Goal: Contribute content: Contribute content

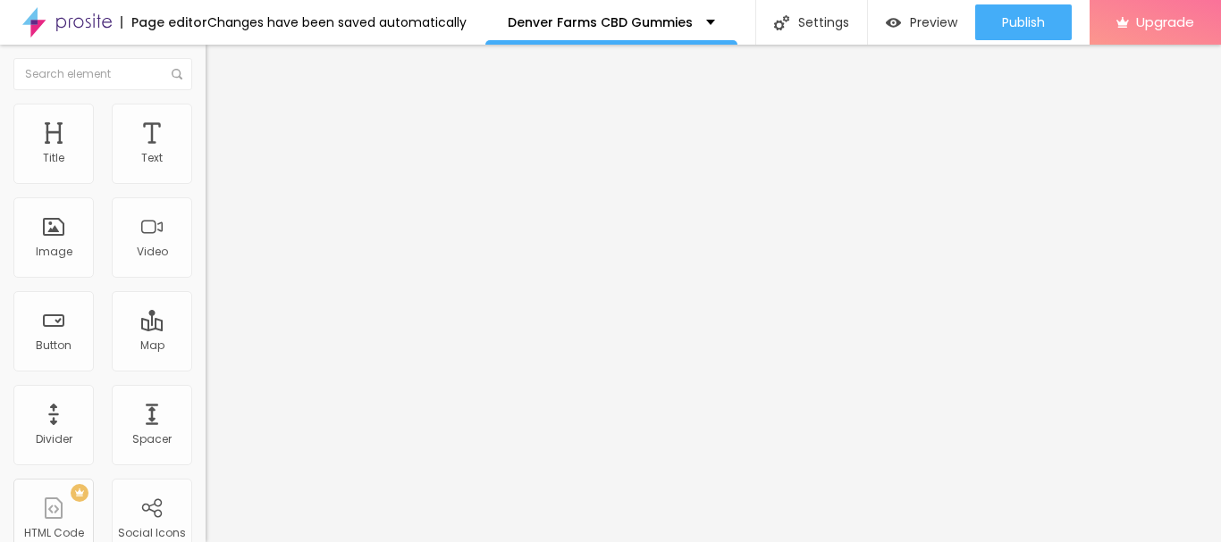
click at [206, 154] on span "Add image" at bounding box center [242, 146] width 73 height 15
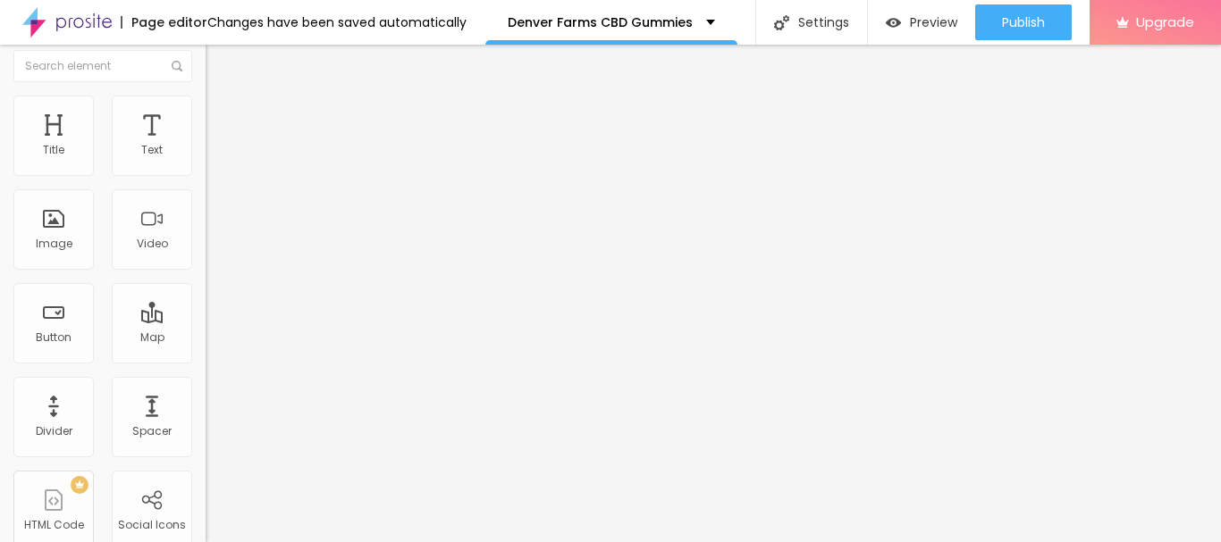
scroll to position [11, 0]
click at [206, 327] on div "Link" at bounding box center [309, 321] width 206 height 11
click at [206, 338] on div "URL" at bounding box center [309, 332] width 206 height 11
click at [206, 356] on input "https://" at bounding box center [313, 347] width 214 height 18
paste input "[DOMAIN_NAME][URL]"
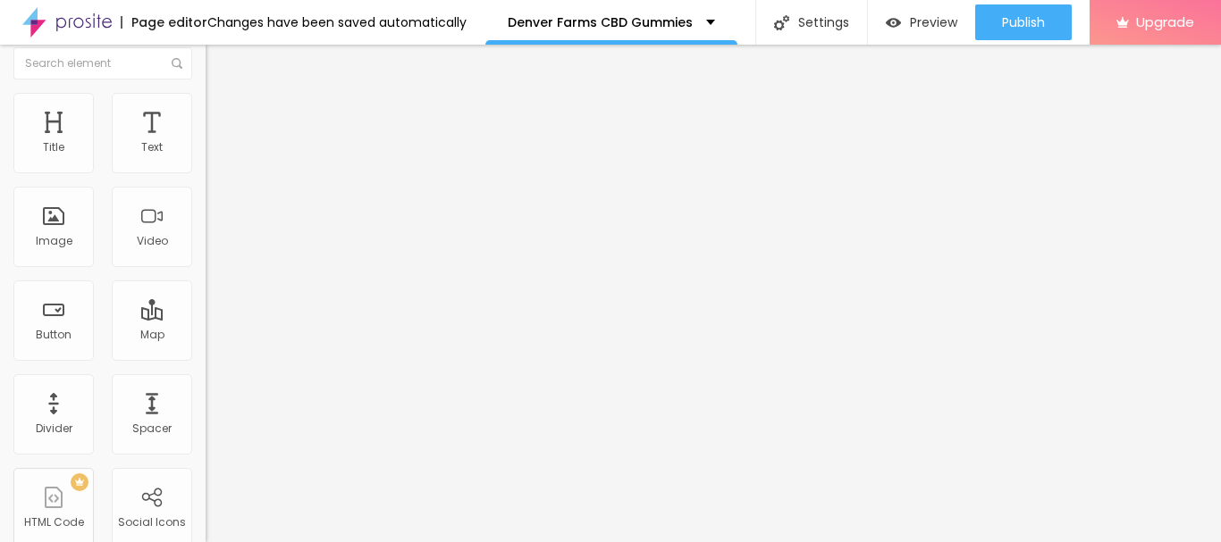
scroll to position [0, 160]
type input "[URL][DOMAIN_NAME]"
click at [219, 54] on img "button" at bounding box center [226, 54] width 14 height 14
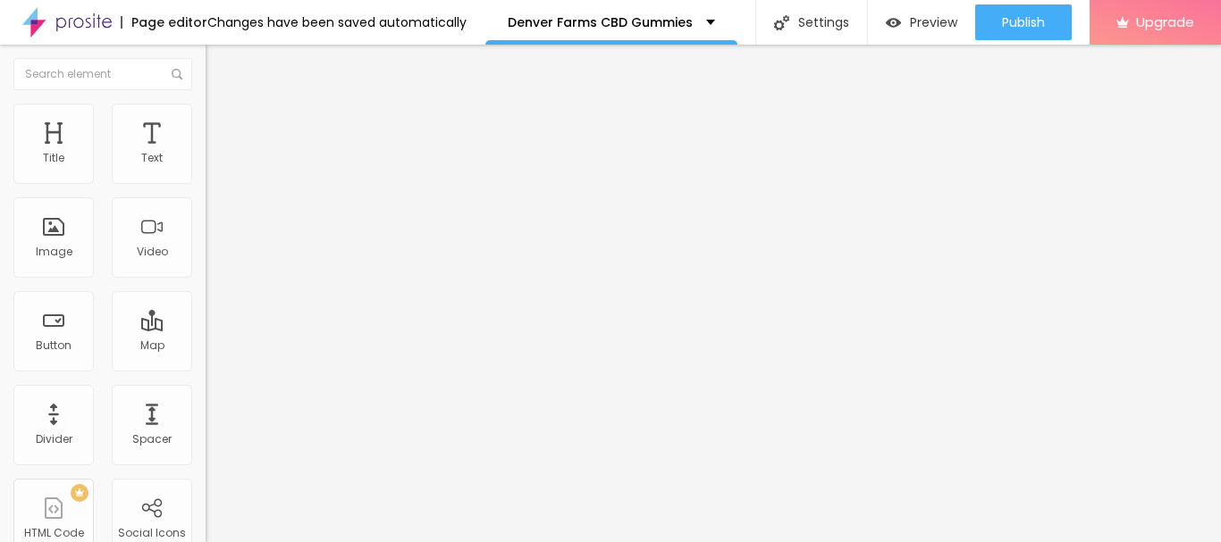
scroll to position [1, 0]
click at [206, 168] on input "Click me" at bounding box center [313, 159] width 214 height 18
paste input "•❅───✧❅Shop Now❅✧───❅•"
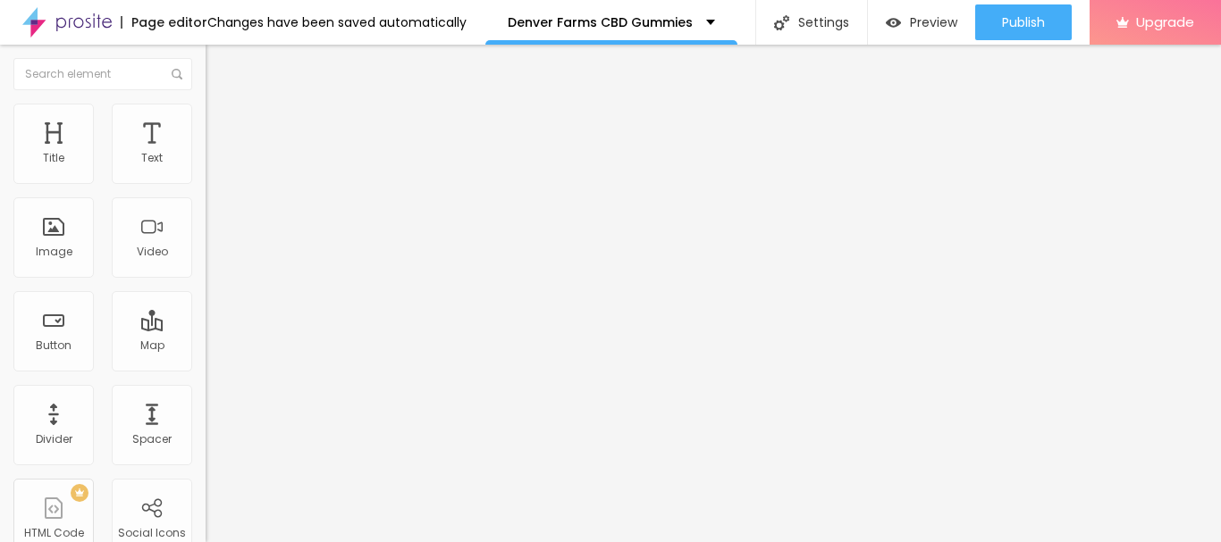
scroll to position [0, 0]
click at [206, 168] on input "•❅───✧❅Shop Now❅✧───❅•" at bounding box center [313, 159] width 214 height 18
paste input "👉 [ORDER NOW – LIMITED STOCK LEFT]👉"
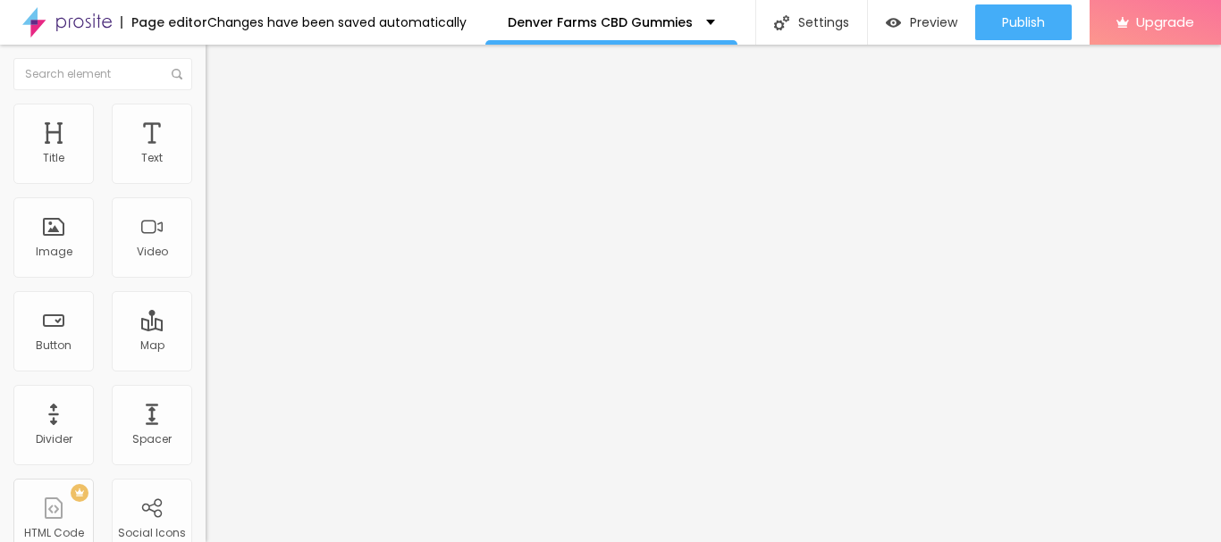
scroll to position [0, 45]
click at [206, 168] on input "👉 [ORDER NOW – LIMITED STOCK LEFT]" at bounding box center [313, 159] width 214 height 18
type input "👉 [ORDER NOW – LIMITED STOCK LEFT]"
click at [206, 278] on span "Default" at bounding box center [225, 273] width 38 height 15
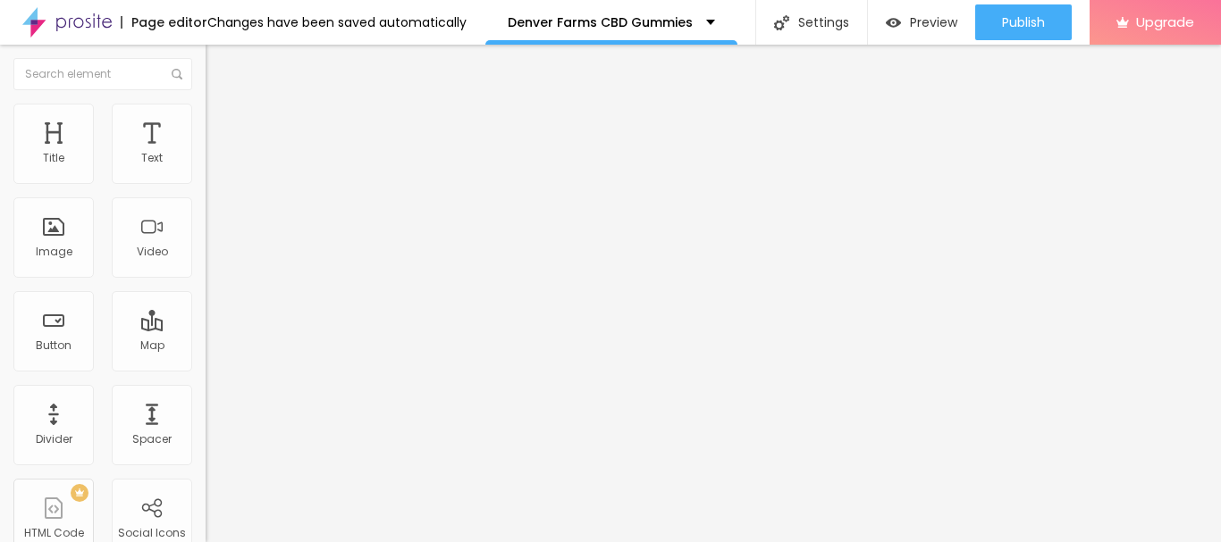
click at [206, 279] on span "Default" at bounding box center [225, 273] width 38 height 15
click at [206, 368] on input "https://" at bounding box center [313, 359] width 214 height 18
paste input "[DOMAIN_NAME][URL]"
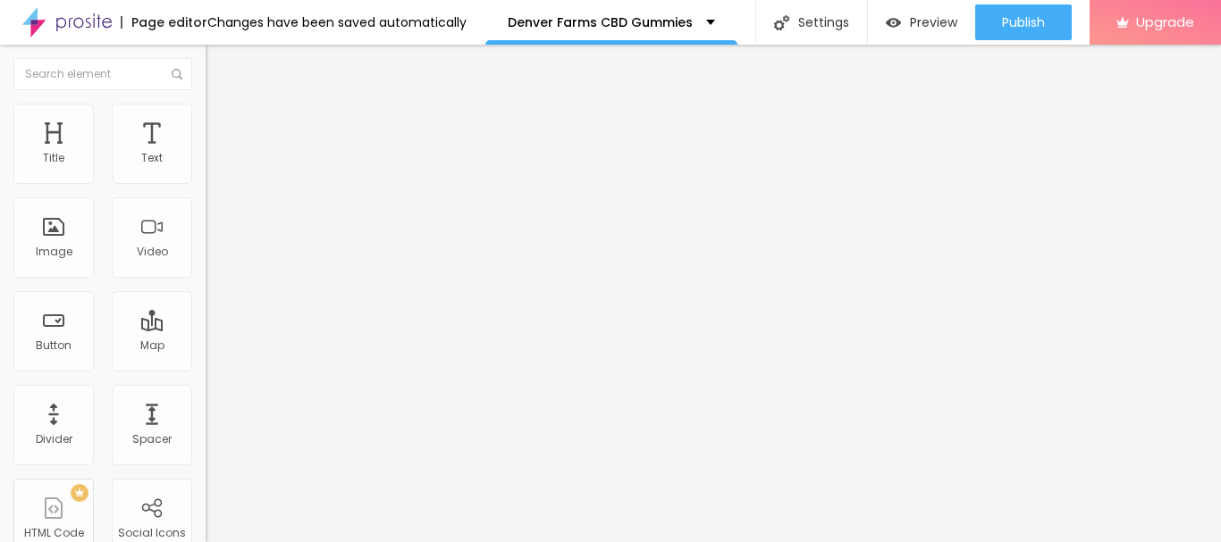
scroll to position [0, 147]
type input "[URL][DOMAIN_NAME]"
click at [206, 117] on li "Style" at bounding box center [309, 113] width 206 height 18
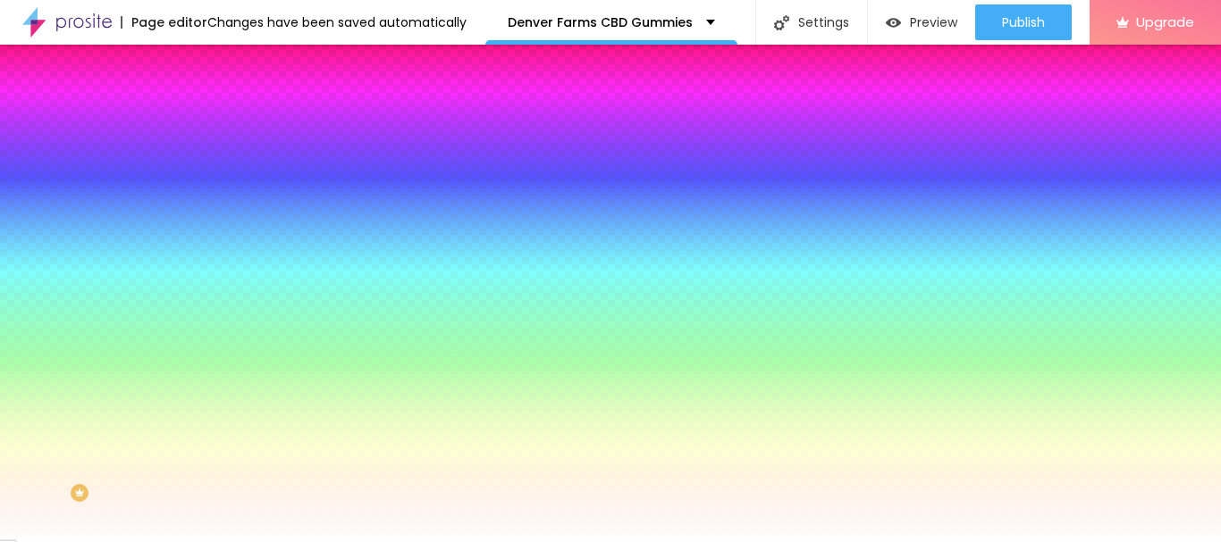
click at [206, 177] on input "#FFFFFF" at bounding box center [313, 180] width 214 height 18
click at [206, 171] on div at bounding box center [309, 171] width 206 height 0
click at [206, 123] on div at bounding box center [309, 123] width 206 height 0
click at [116, 166] on div at bounding box center [610, 271] width 1221 height 542
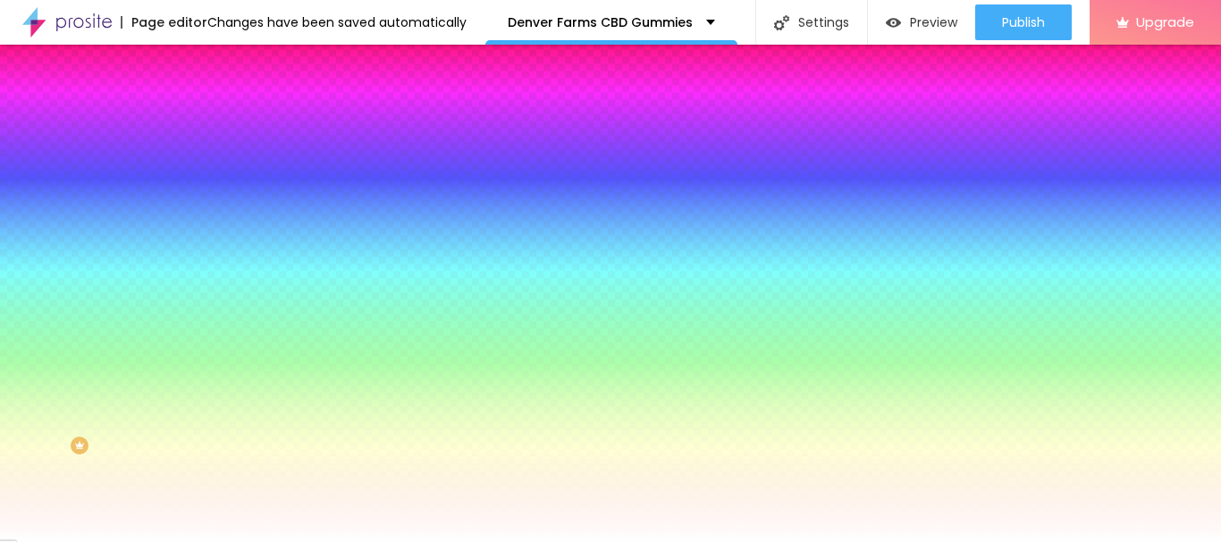
type input "#E71F1F"
click at [213, 230] on icon "button" at bounding box center [218, 235] width 11 height 11
type input "5"
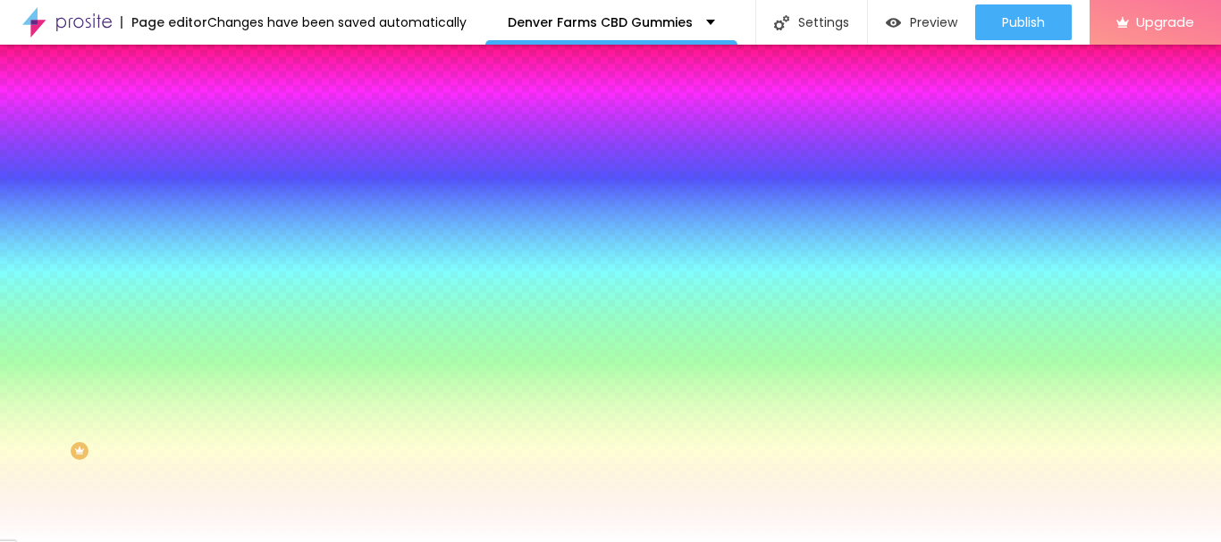
type input "5"
type input "6"
type input "7"
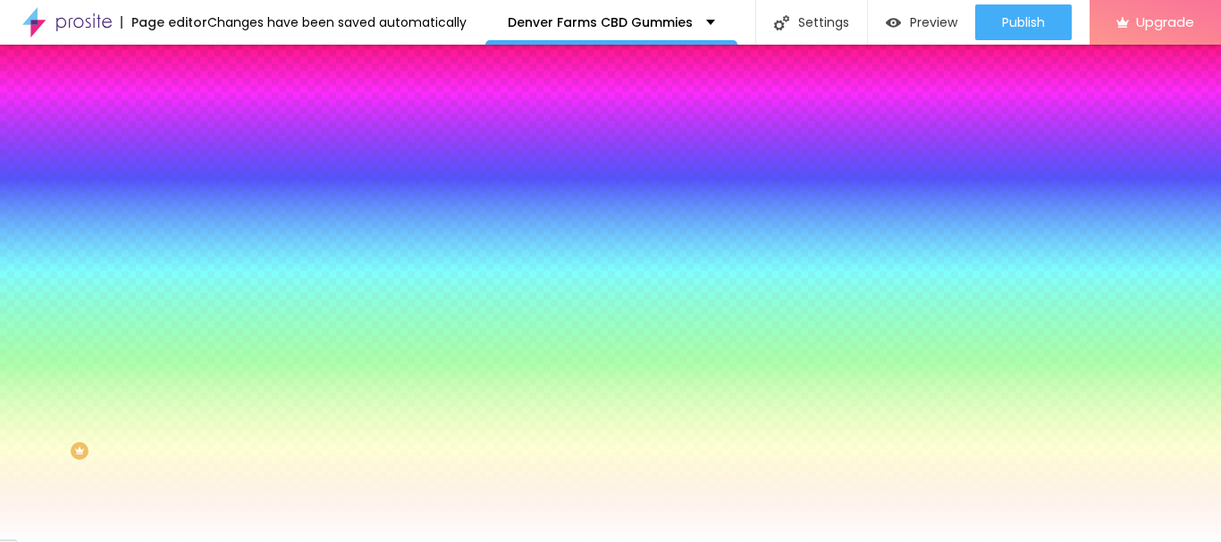
type input "11"
type input "12"
type input "13"
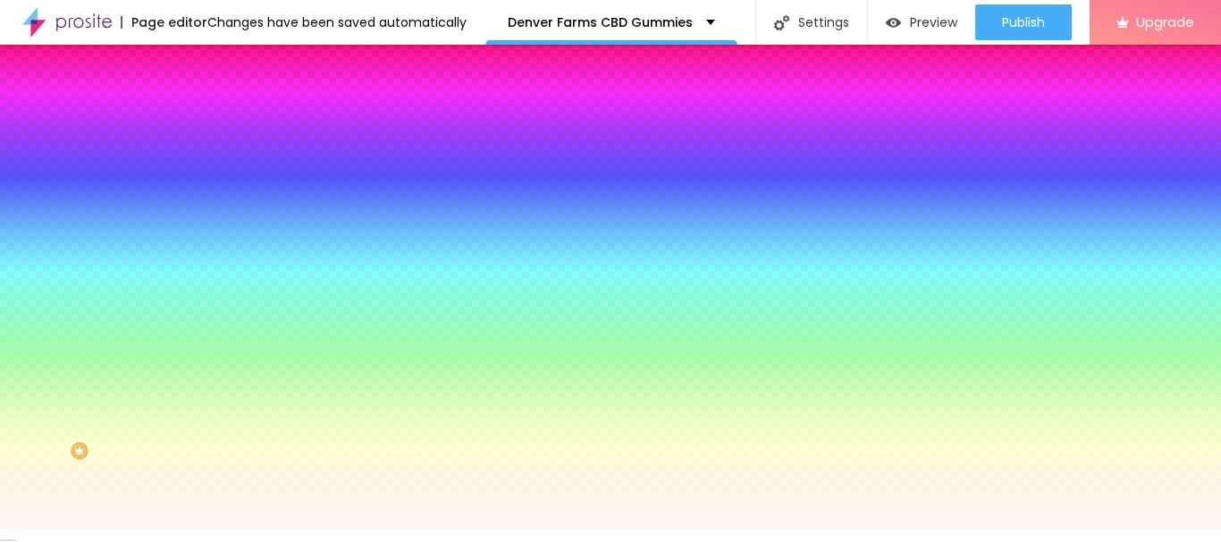
type input "13"
type input "14"
type input "15"
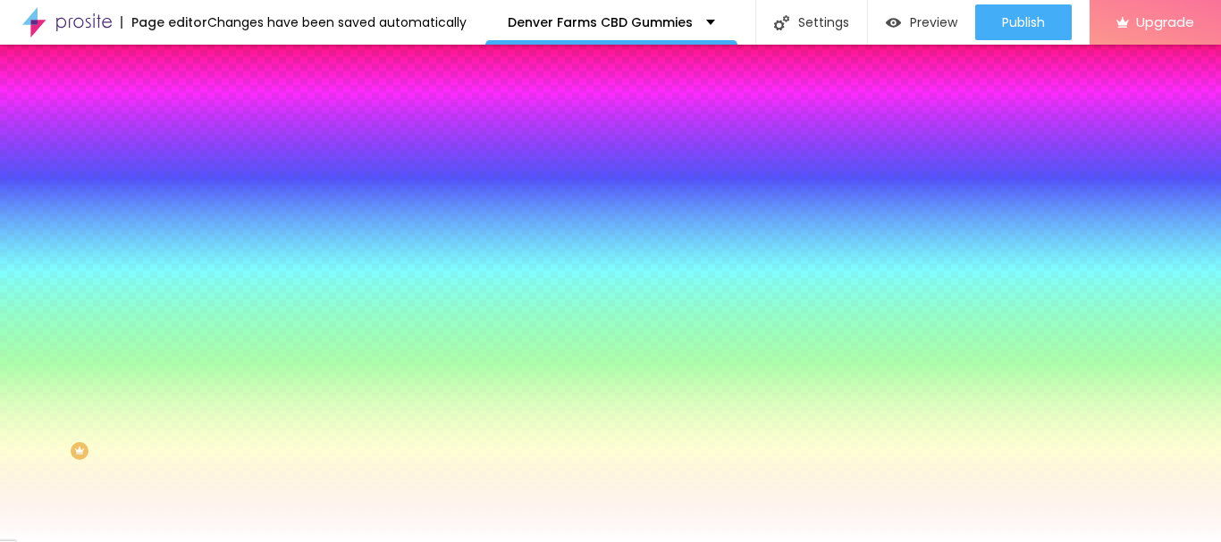
type input "16"
type input "17"
type input "18"
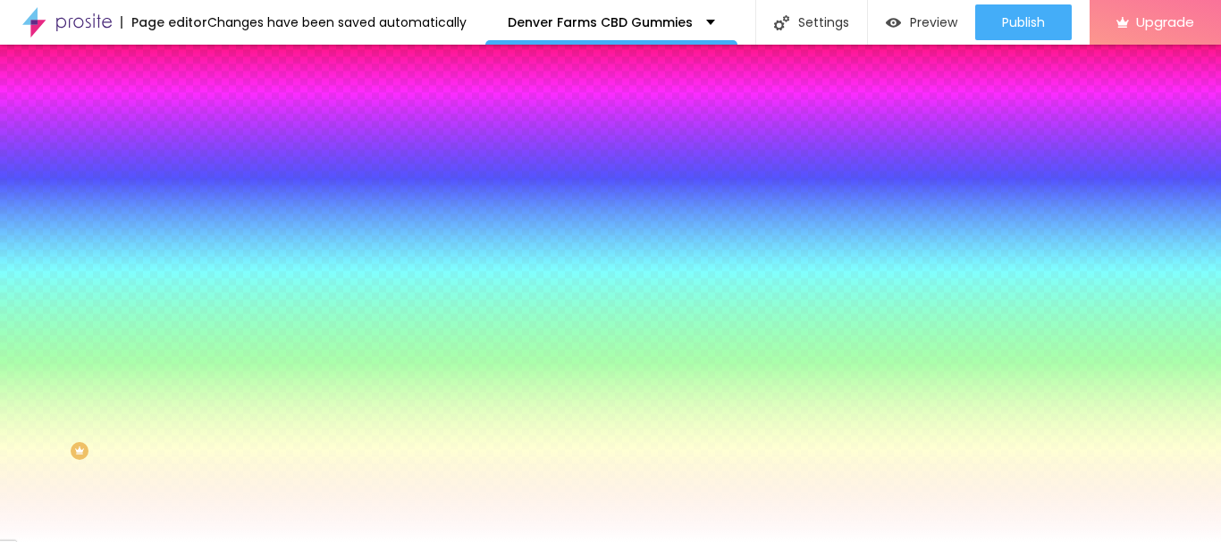
type input "18"
type input "19"
type input "20"
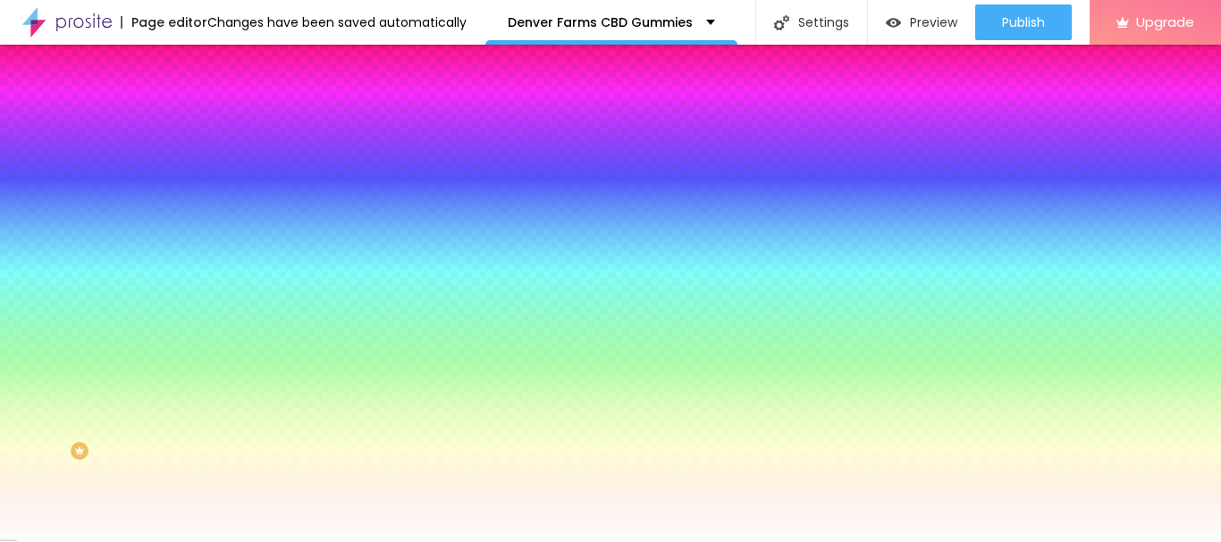
type input "21"
type input "22"
type input "23"
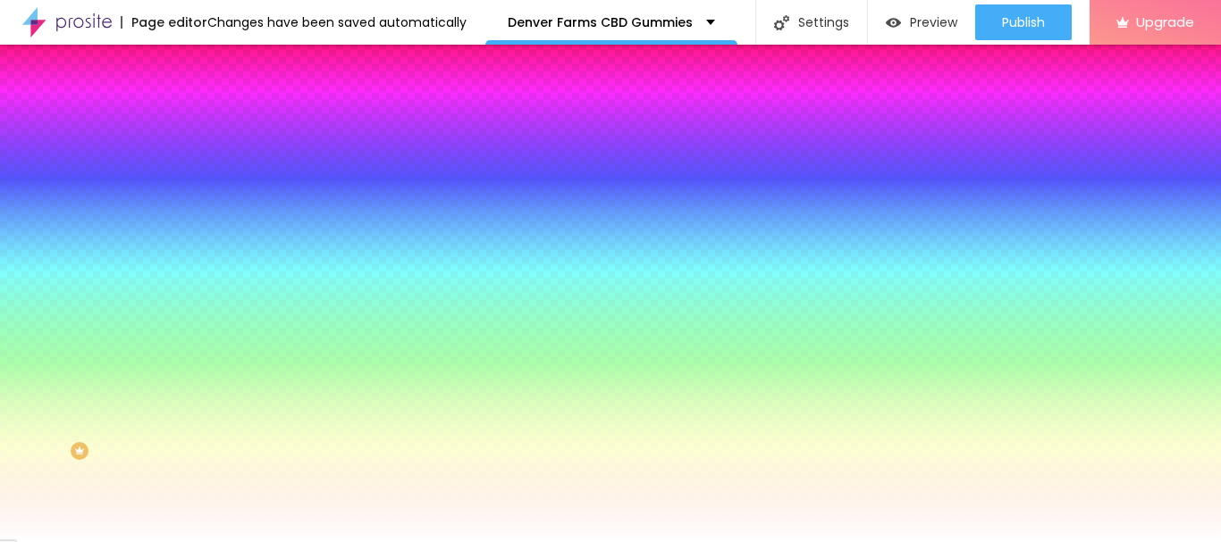
type input "23"
type input "24"
type input "25"
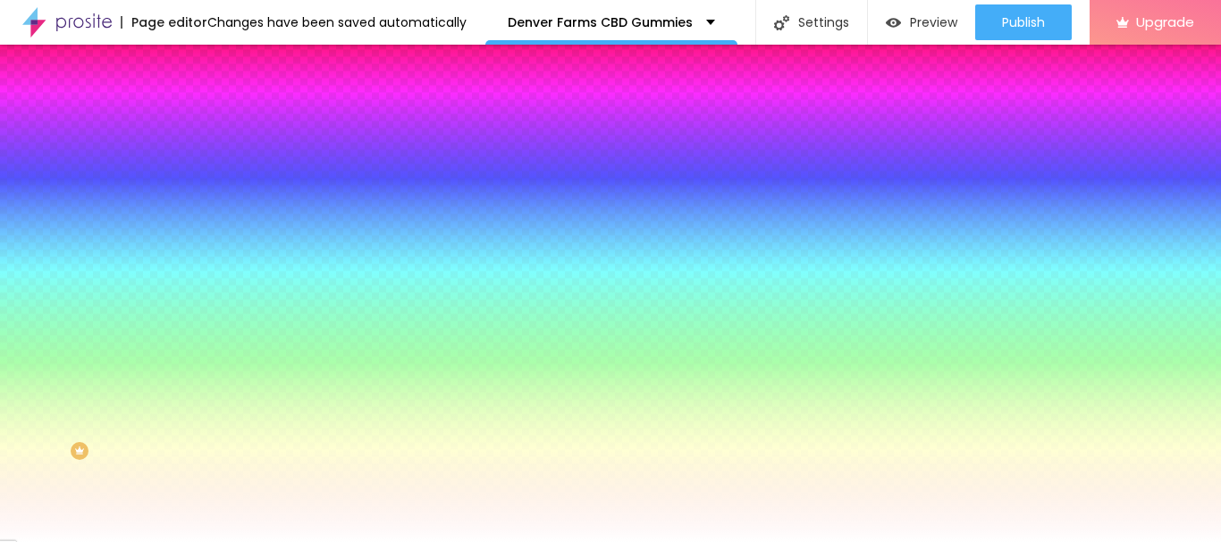
type input "26"
type input "28"
type input "29"
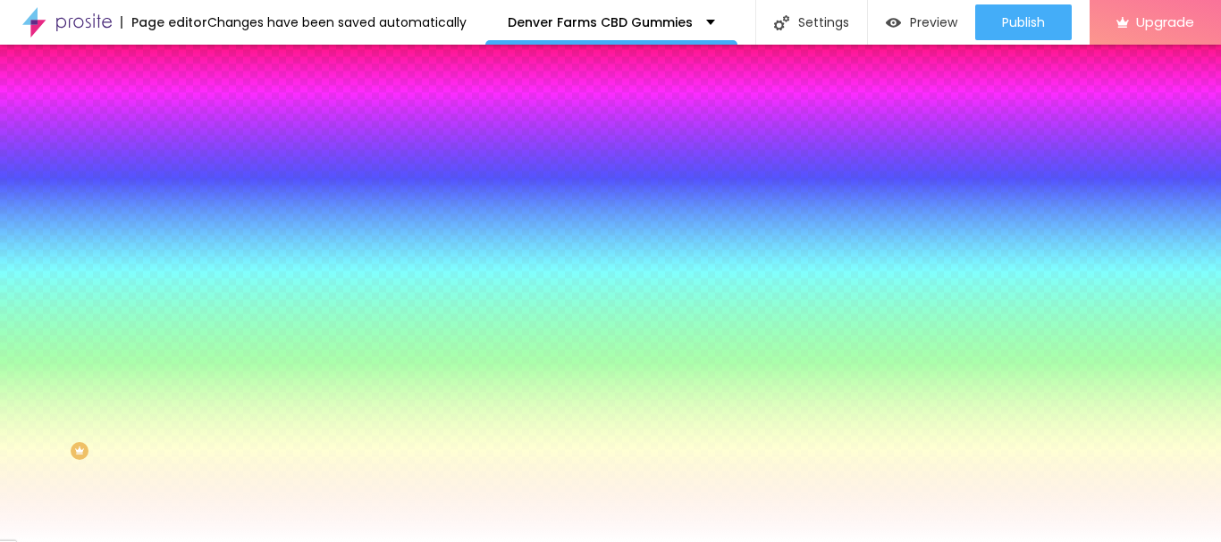
type input "29"
type input "30"
drag, startPoint x: 181, startPoint y: 286, endPoint x: 383, endPoint y: 319, distance: 204.7
type input "30"
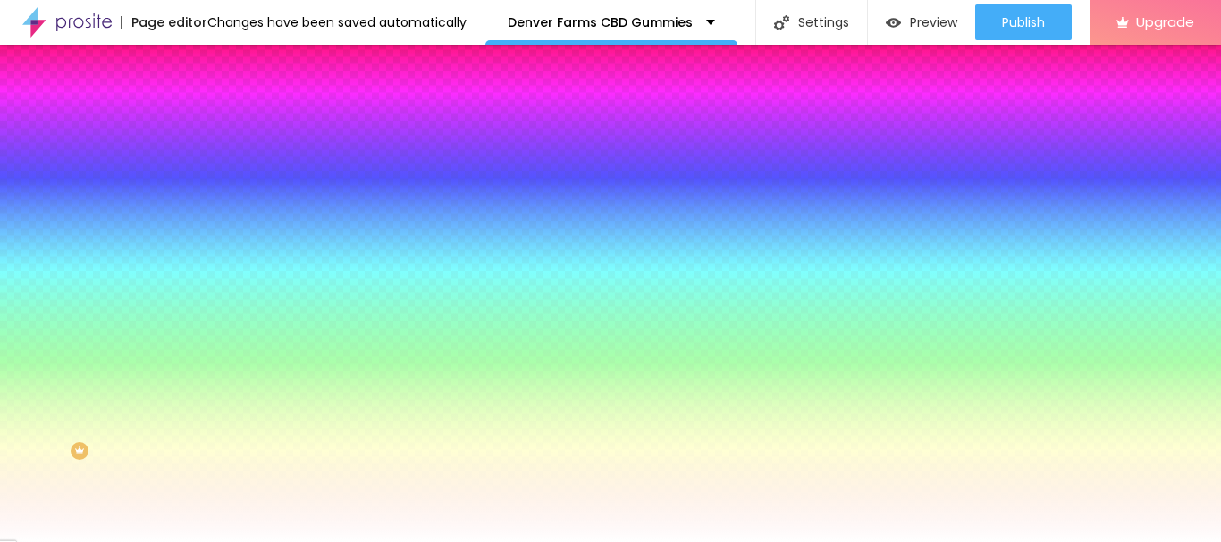
type input "29"
type input "26"
type input "24"
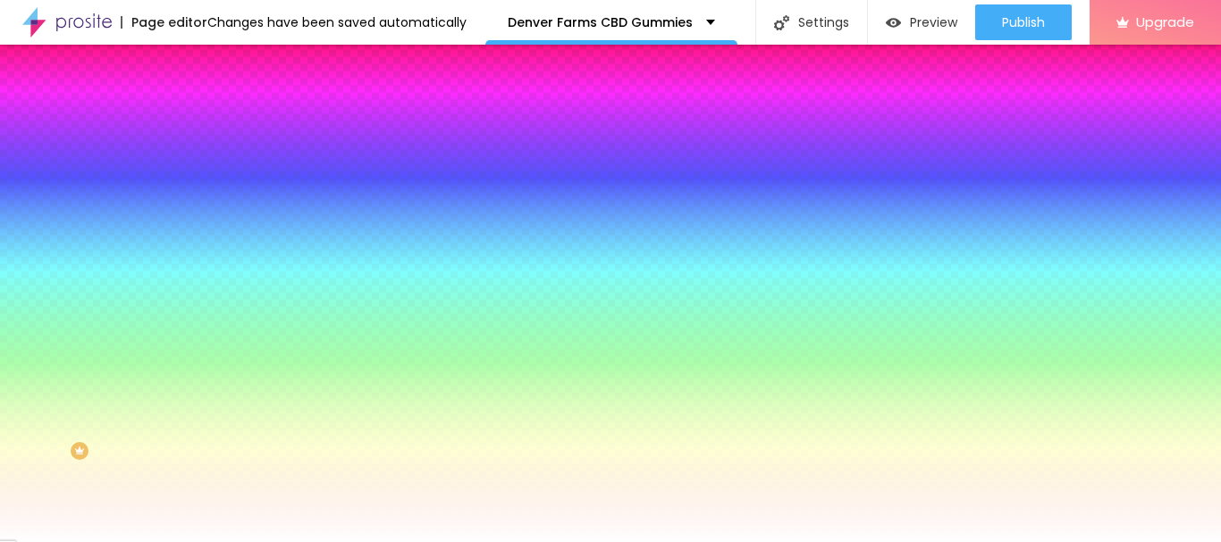
type input "24"
type input "20"
type input "19"
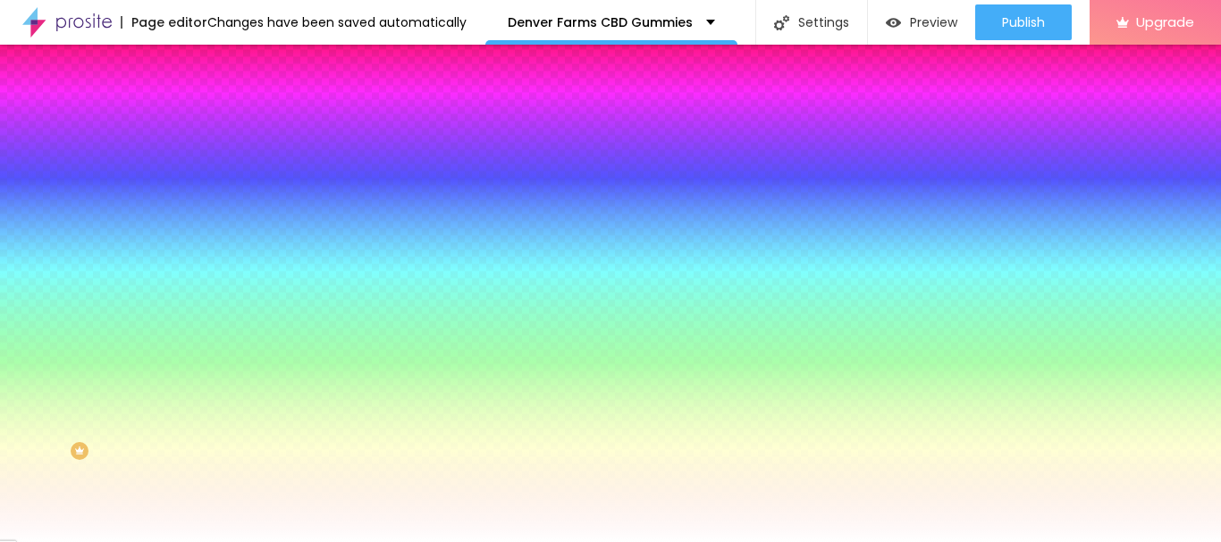
type input "18"
type input "17"
type input "16"
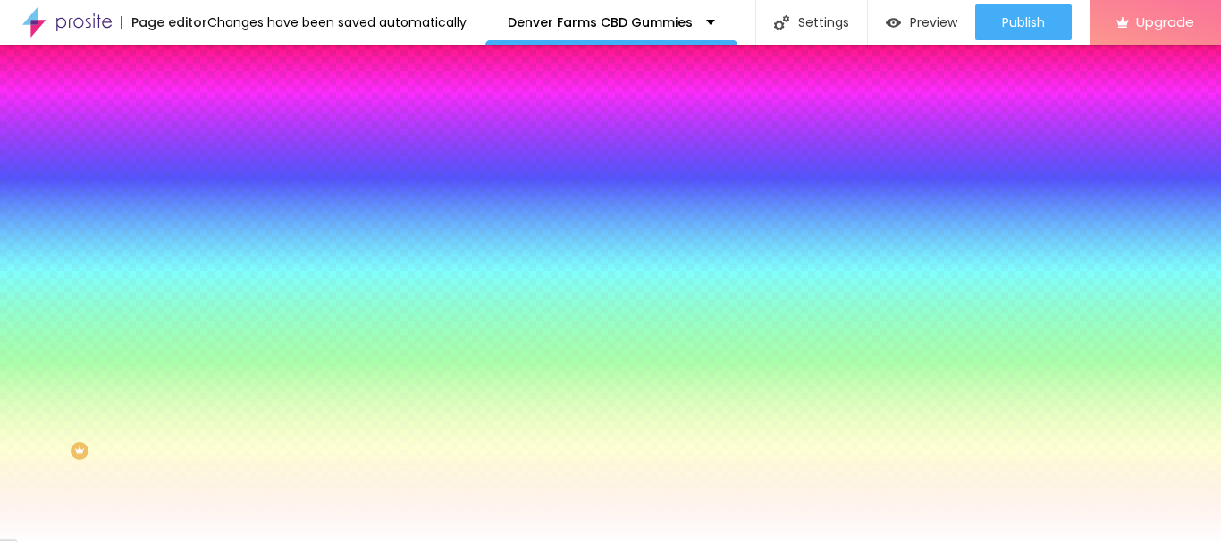
type input "16"
type input "15"
drag, startPoint x: 383, startPoint y: 287, endPoint x: 281, endPoint y: 293, distance: 102.1
type input "15"
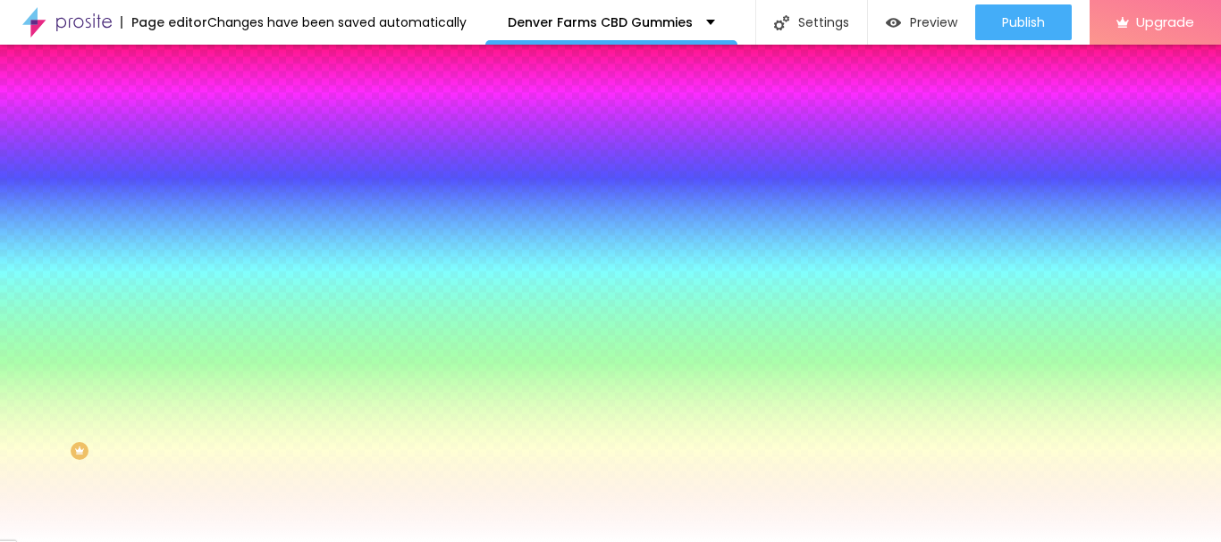
type input "1"
type input "2"
type input "3"
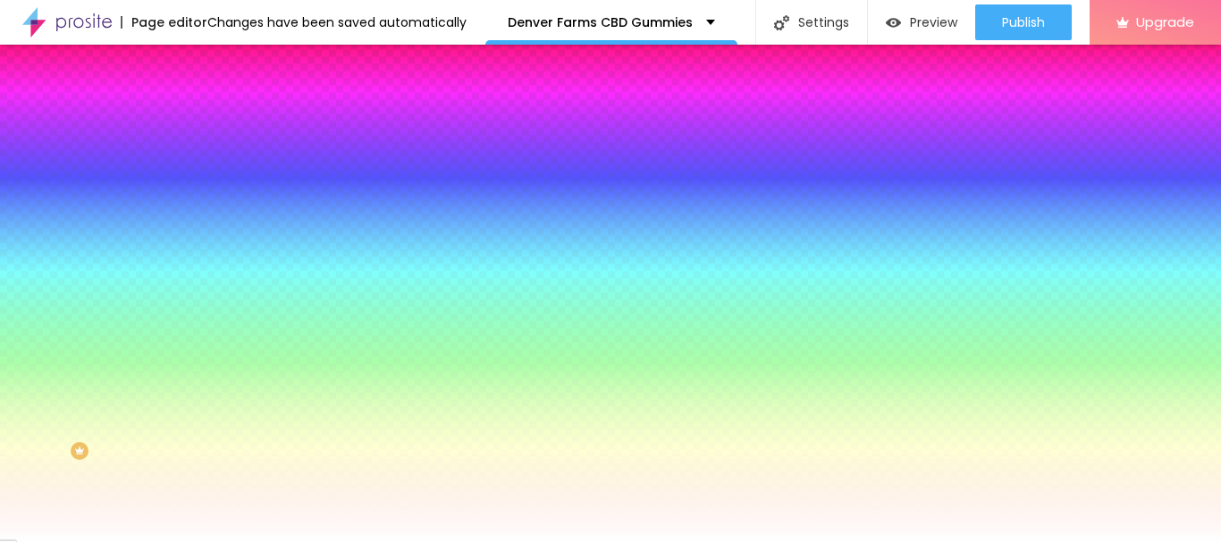
type input "3"
type input "4"
type input "5"
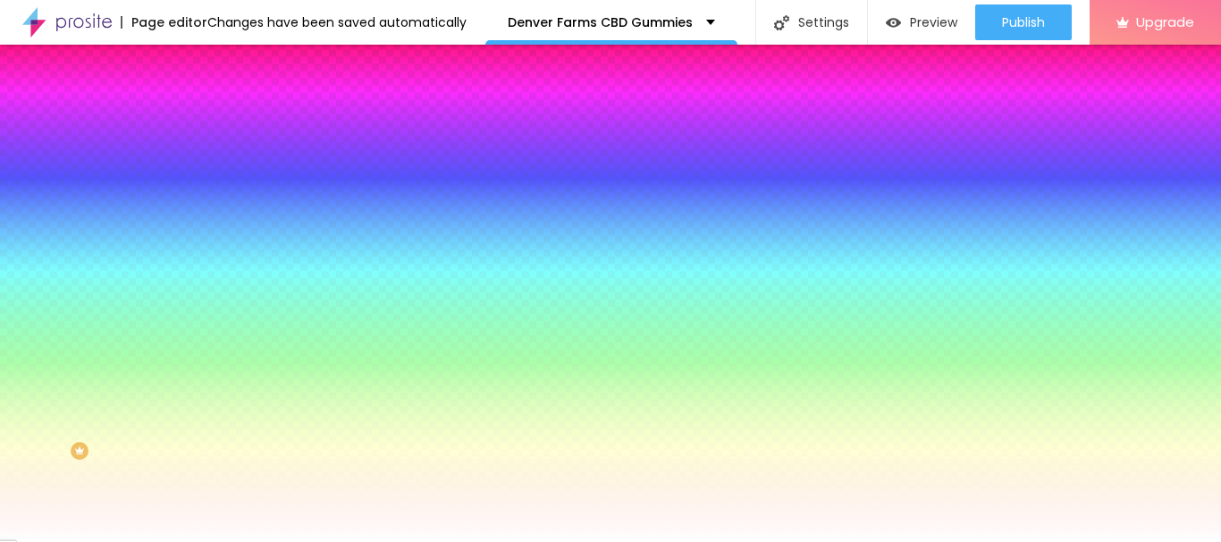
type input "4"
drag, startPoint x: 181, startPoint y: 336, endPoint x: 349, endPoint y: 340, distance: 168.1
type input "4"
click at [167, 542] on div at bounding box center [610, 542] width 1221 height 0
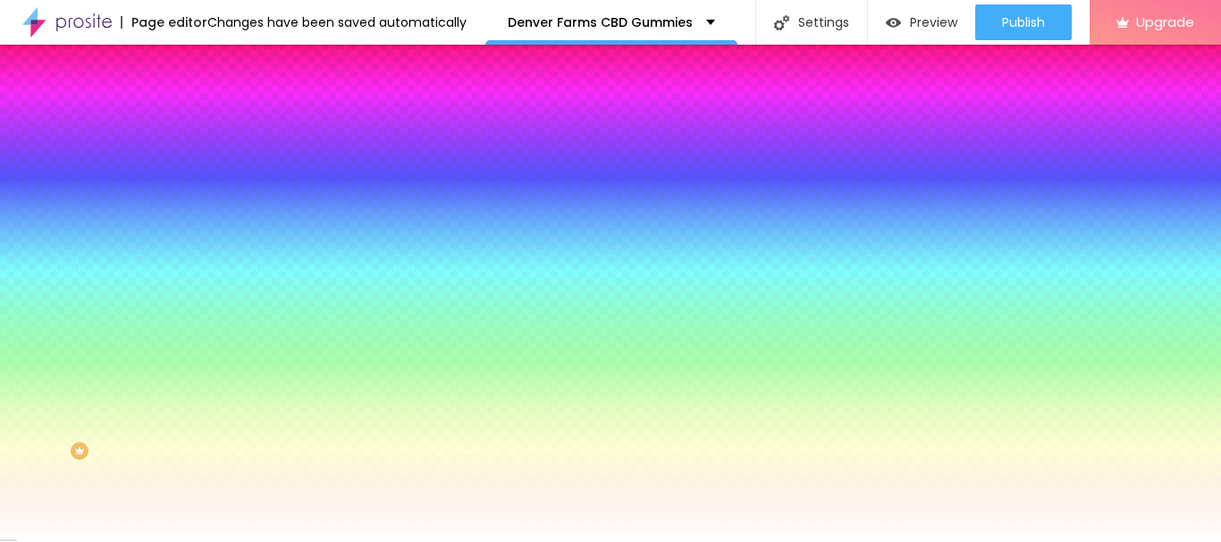
click at [213, 180] on icon "button" at bounding box center [218, 185] width 11 height 11
drag, startPoint x: 263, startPoint y: 298, endPoint x: 334, endPoint y: 298, distance: 71.5
type input "25"
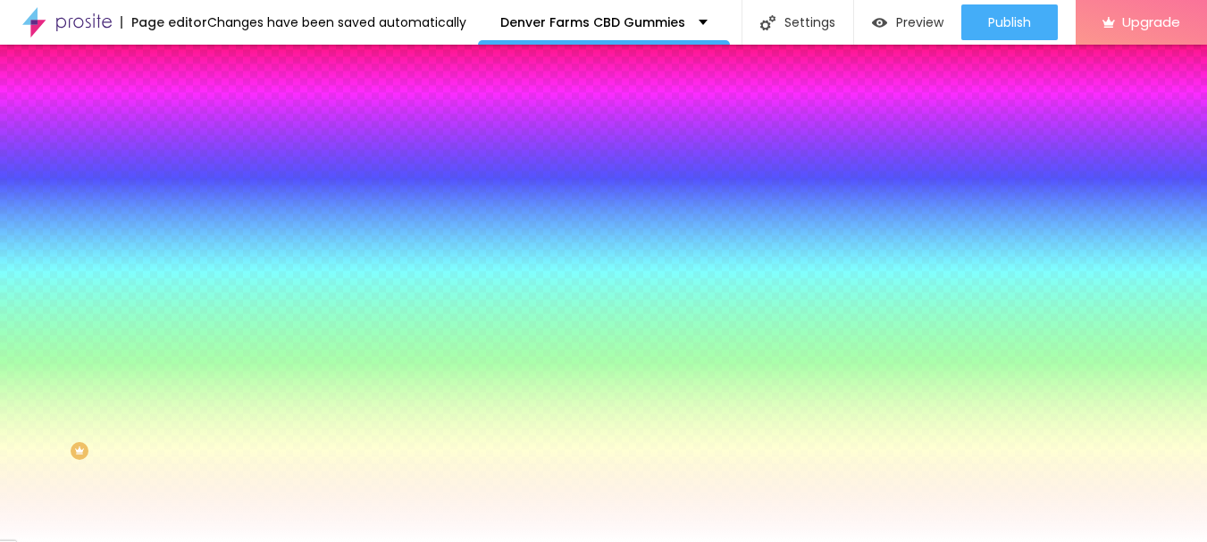
type input "26"
type input "27"
type input "28"
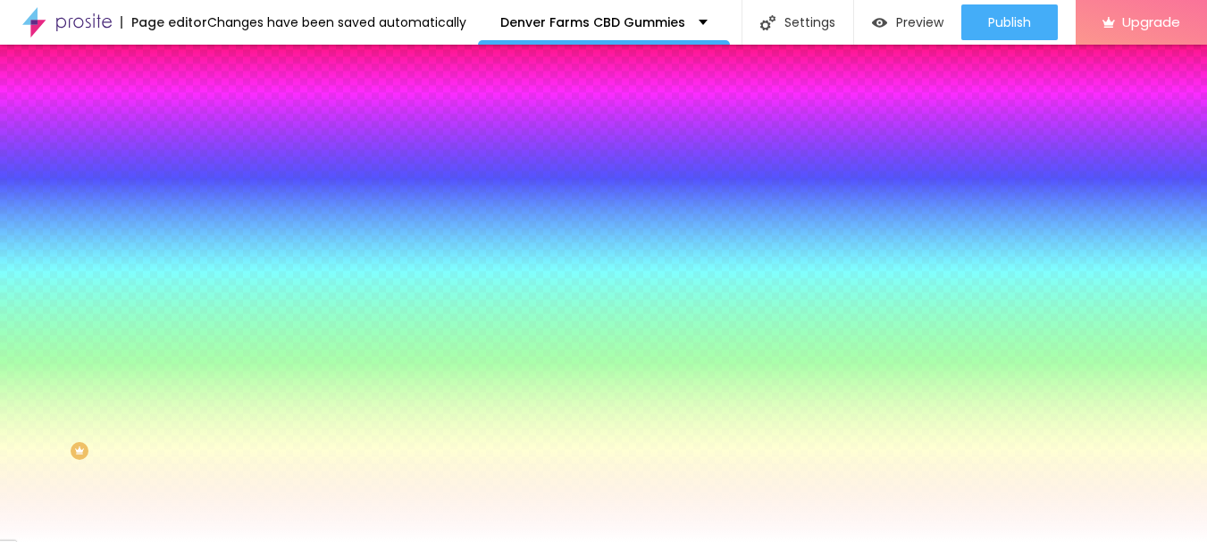
type input "28"
type input "29"
drag, startPoint x: 258, startPoint y: 304, endPoint x: 328, endPoint y: 302, distance: 69.7
type input "29"
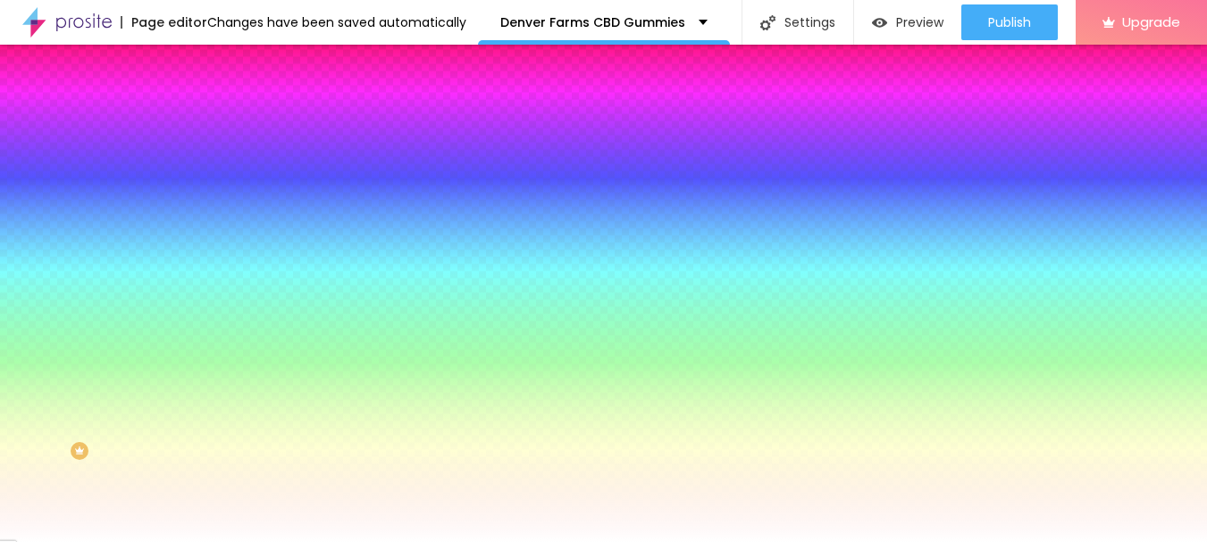
type input "0.1"
type input "1.8"
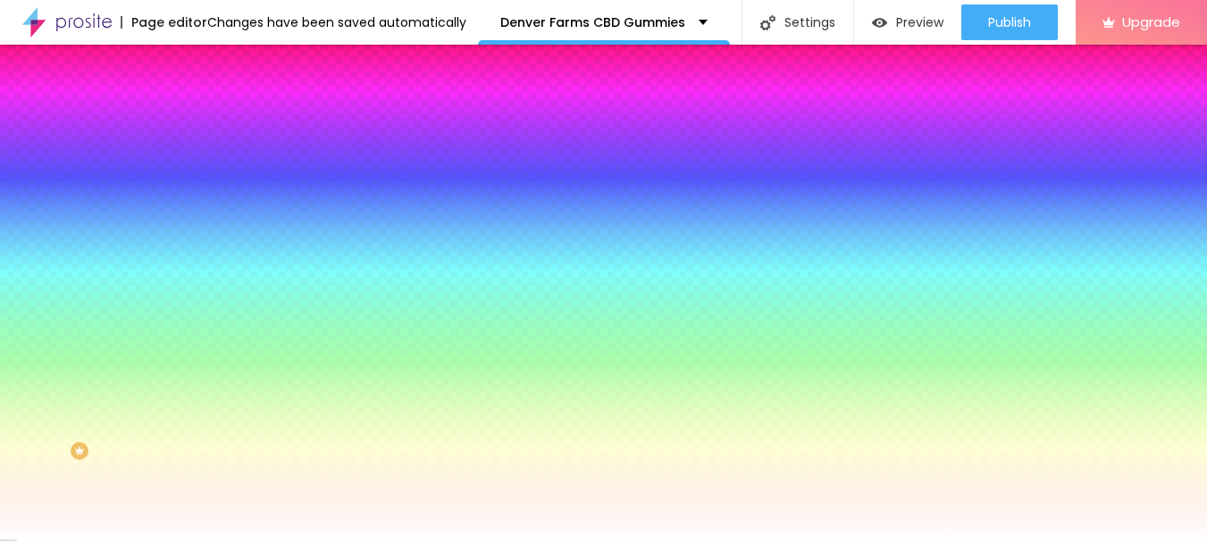
type input "1.9"
type input "2"
type input "2.1"
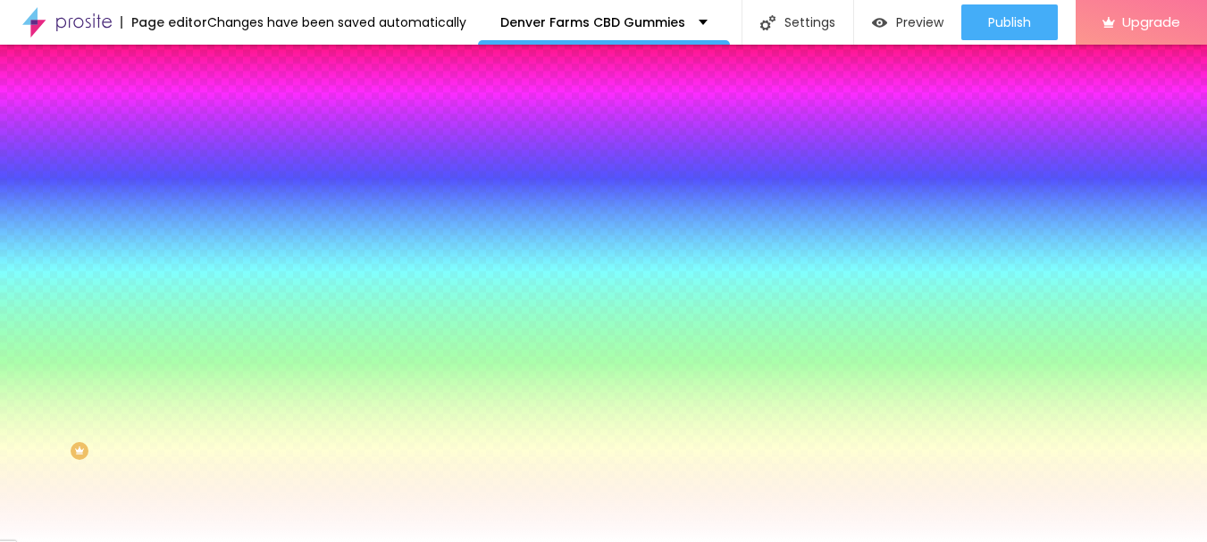
type input "2.1"
type input "2.2"
type input "2.3"
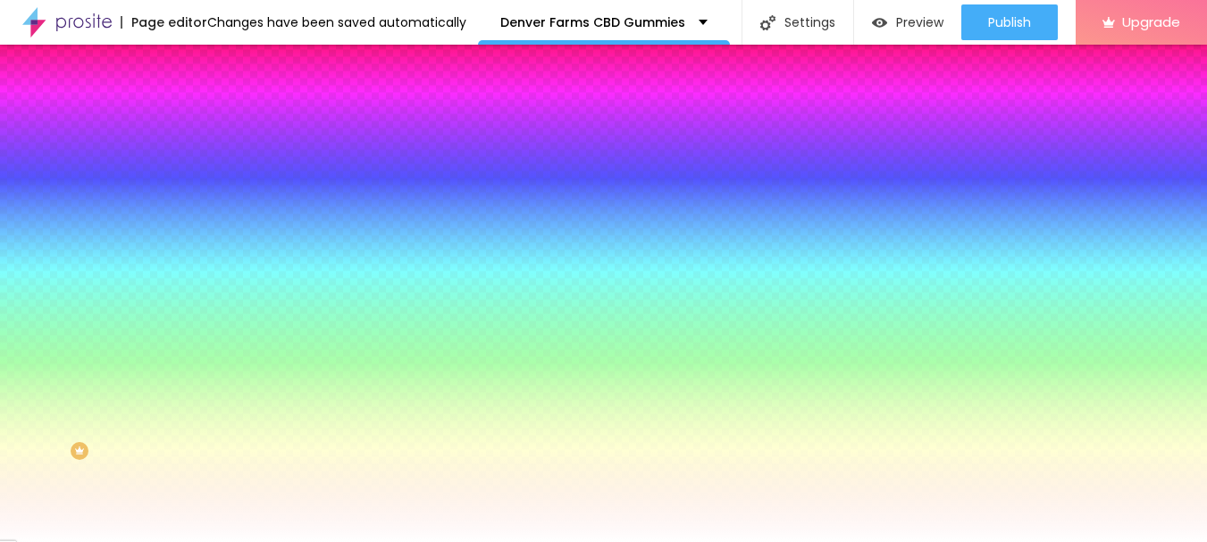
type input "2.4"
type input "2.8"
type input "3.1"
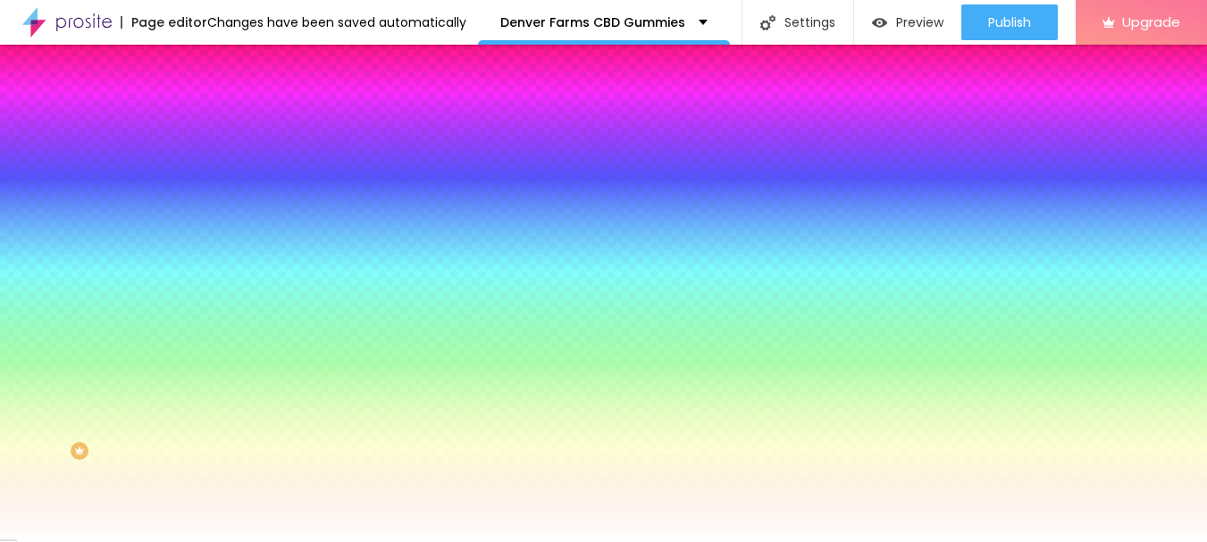
type input "3.1"
type input "3.2"
type input "3.3"
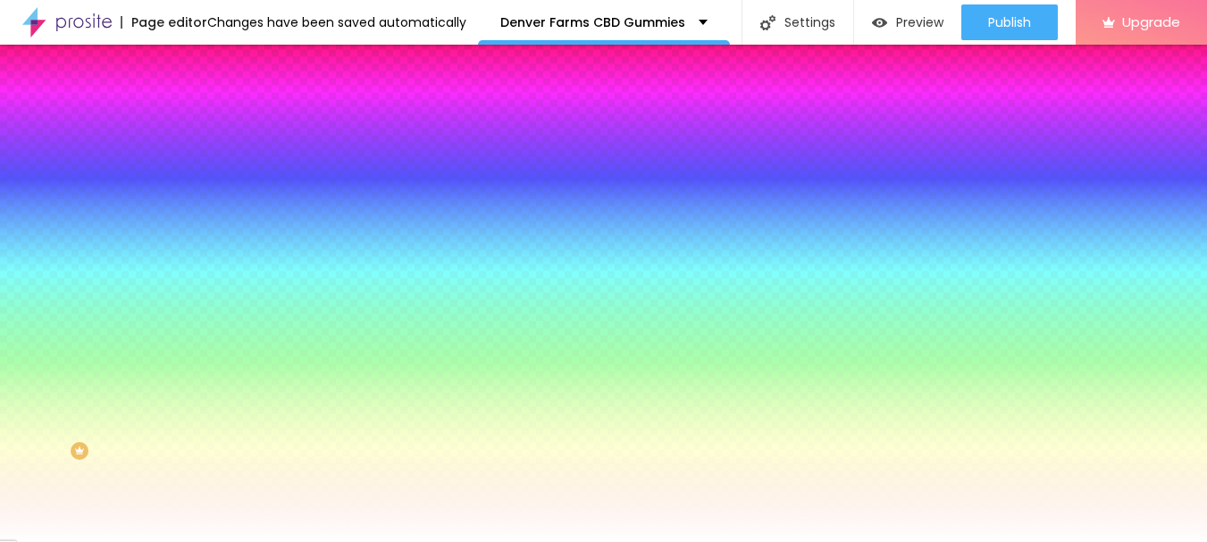
type input "3.4"
type input "3.5"
type input "3.6"
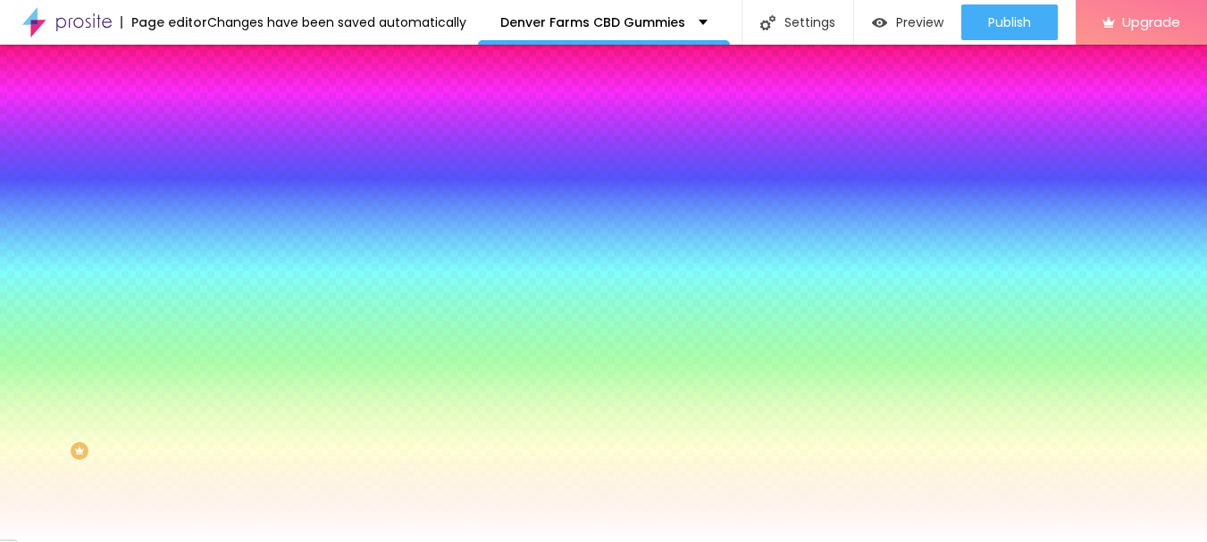
type input "3.6"
type input "3.7"
type input "3.8"
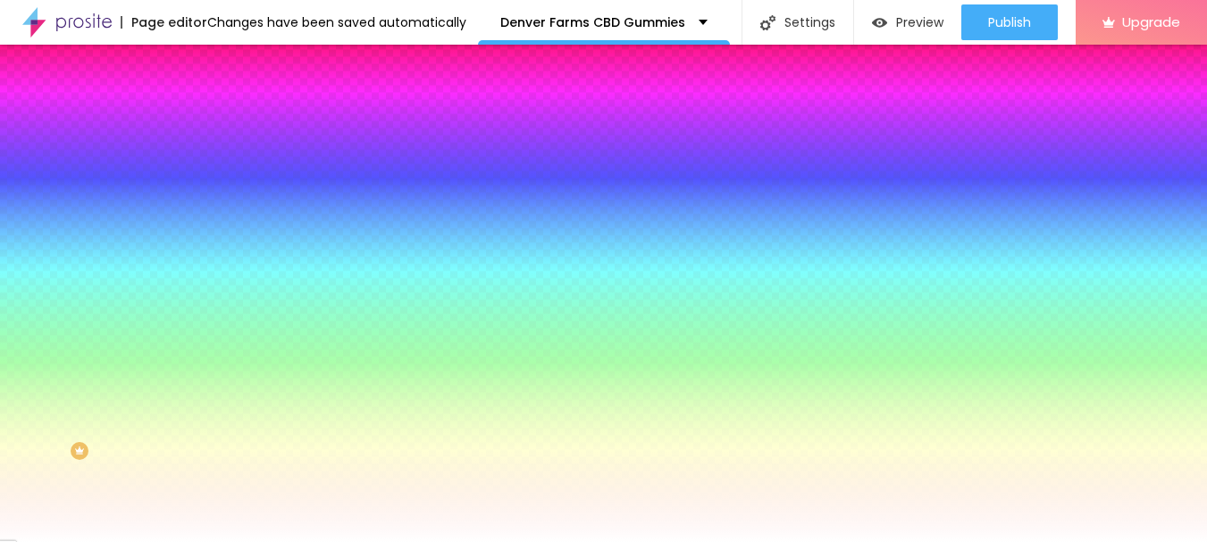
type input "4"
type input "4.1"
type input "4.2"
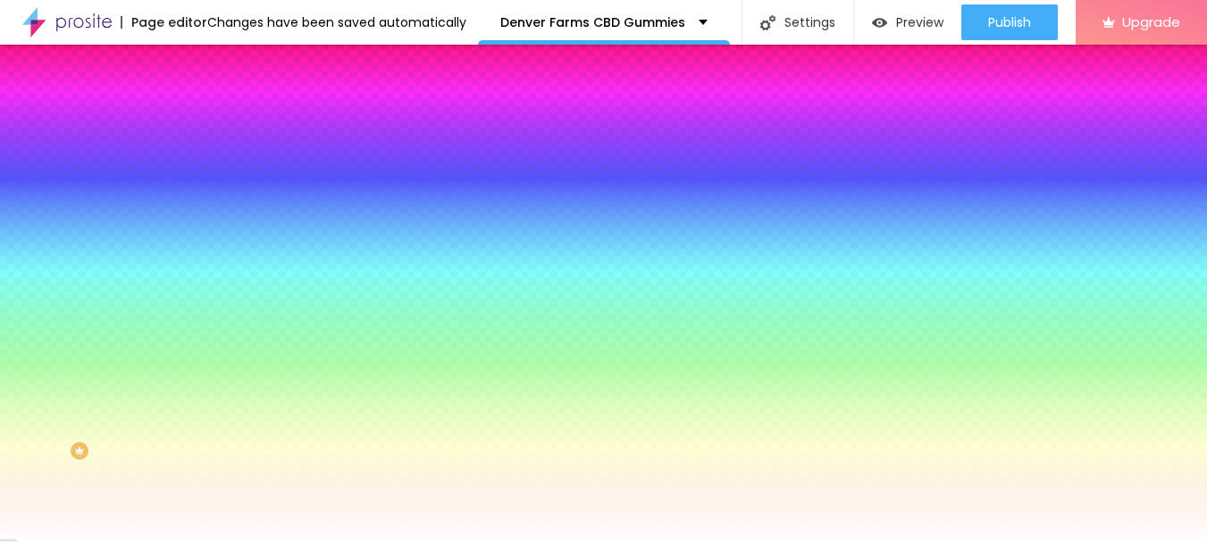
type input "4.2"
type input "4.3"
type input "4.4"
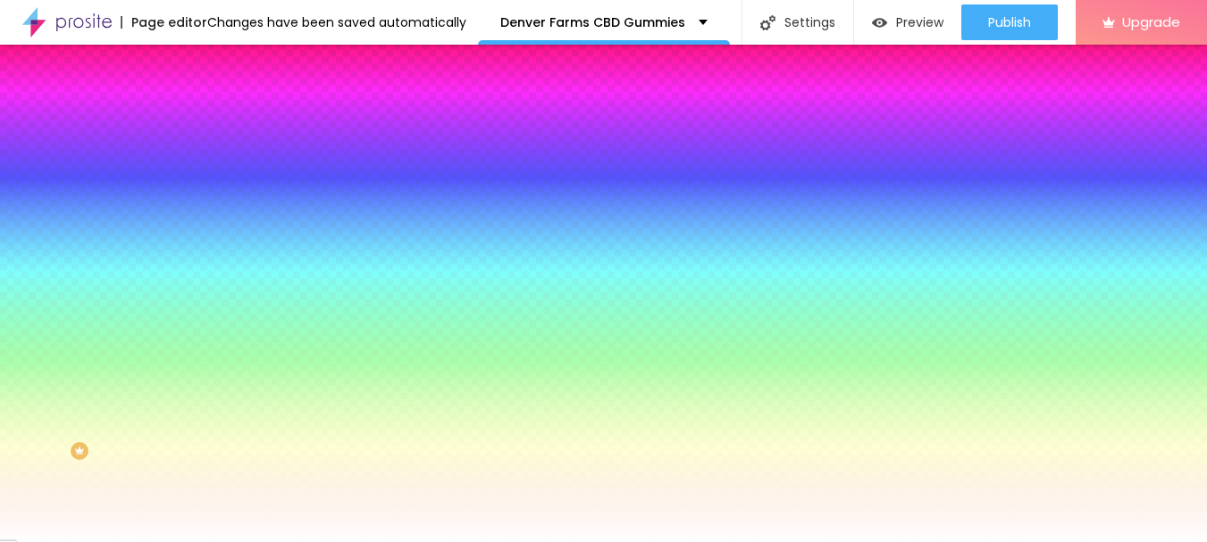
type input "4.5"
type input "4.7"
type input "4.8"
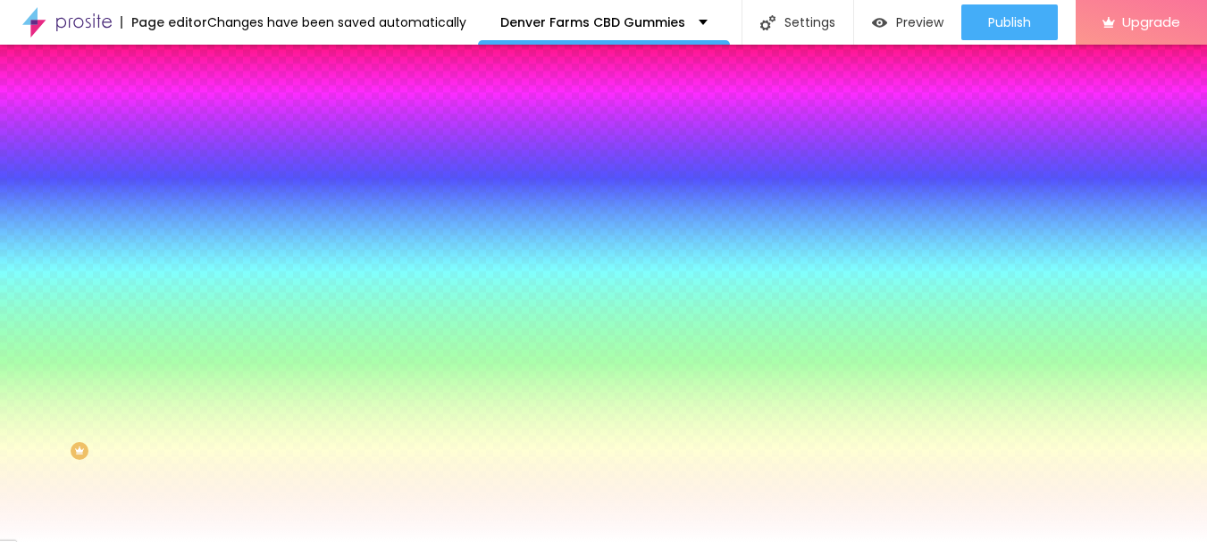
type input "4.8"
type input "4.9"
type input "5.1"
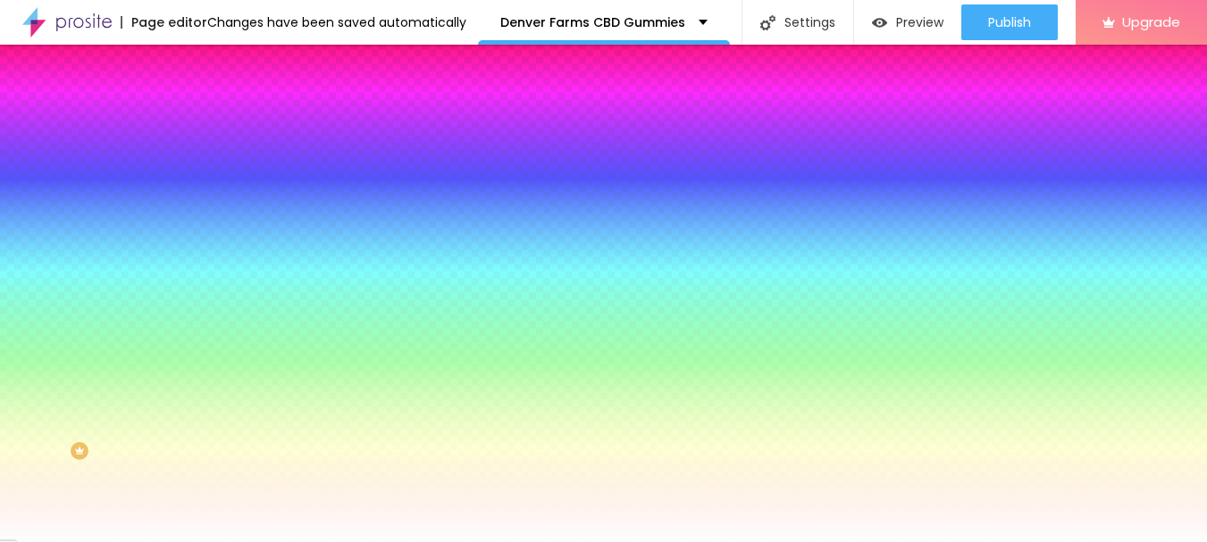
type input "5.2"
type input "5.4"
type input "5.6"
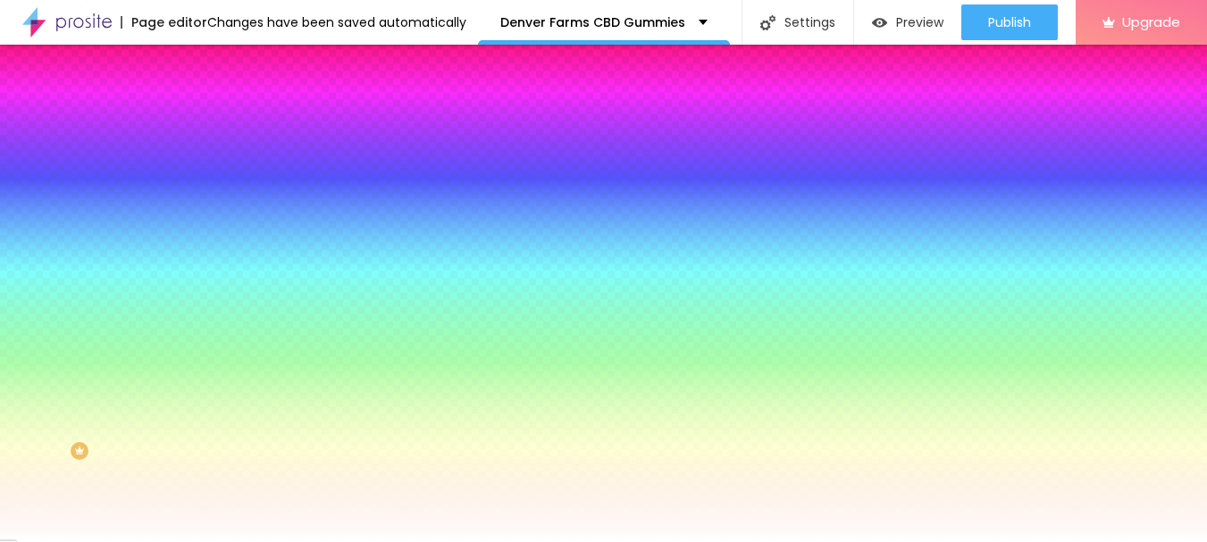
type input "5.6"
type input "5.8"
type input "5.9"
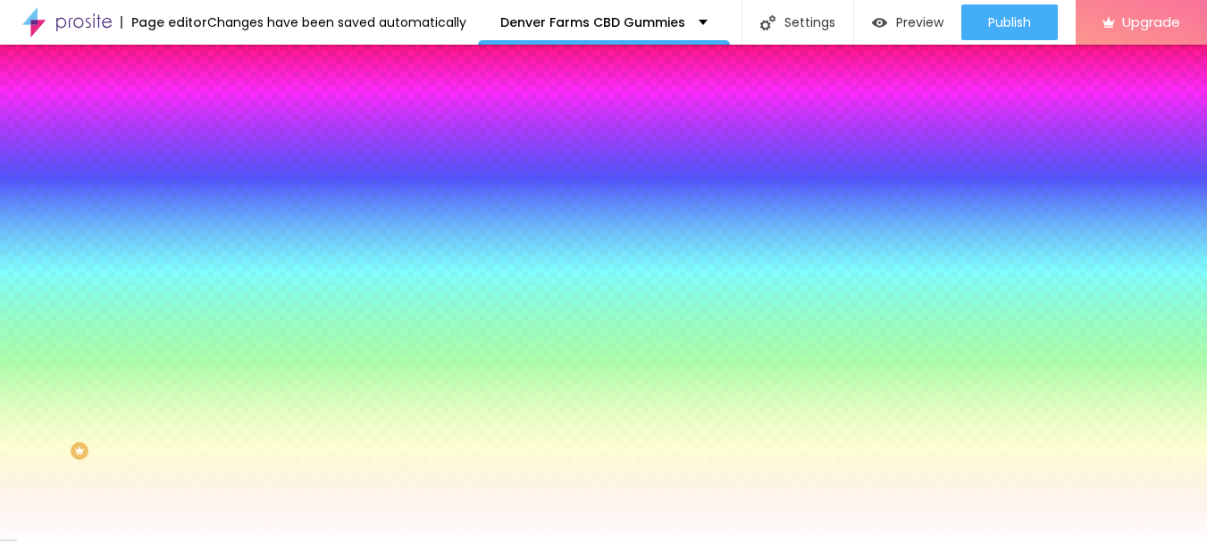
type input "6"
type input "6.1"
type input "6.3"
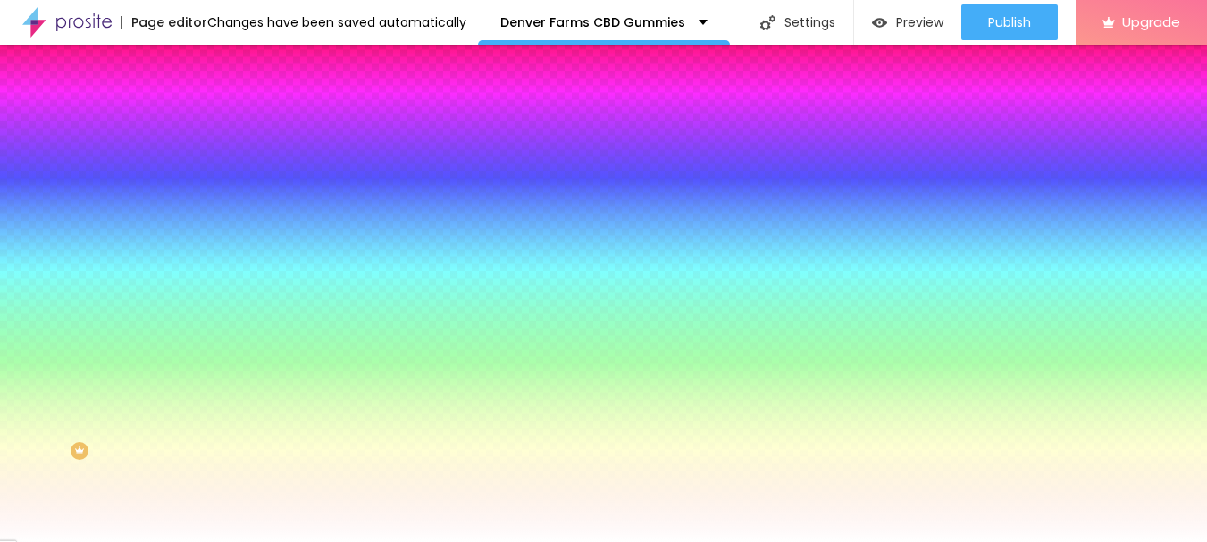
type input "6.3"
type input "6.4"
type input "6.5"
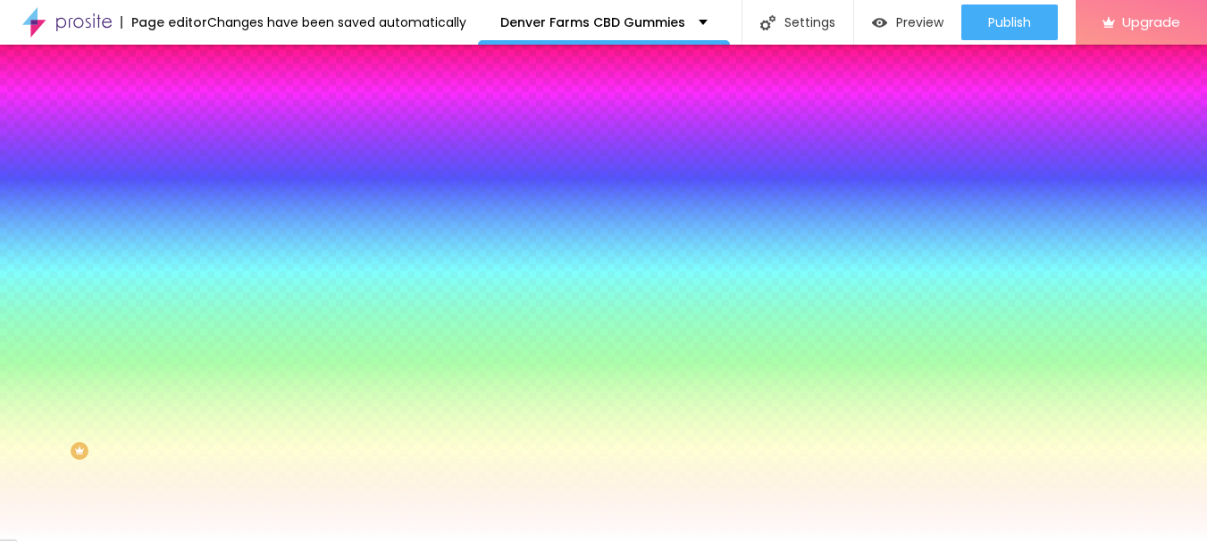
type input "6.6"
type input "6.7"
type input "6.8"
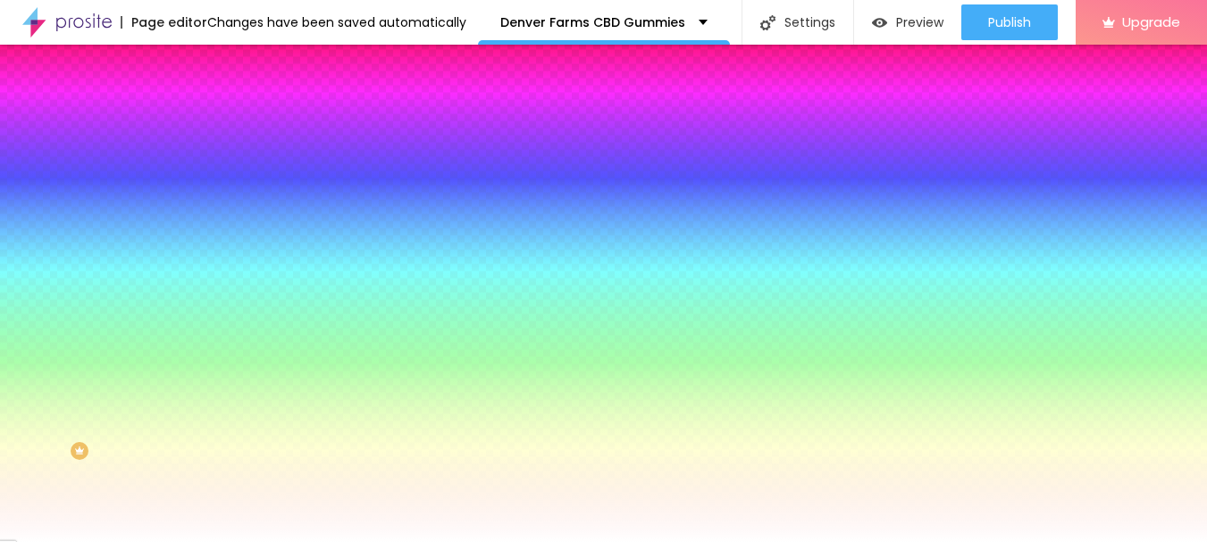
type input "6.8"
type input "6.9"
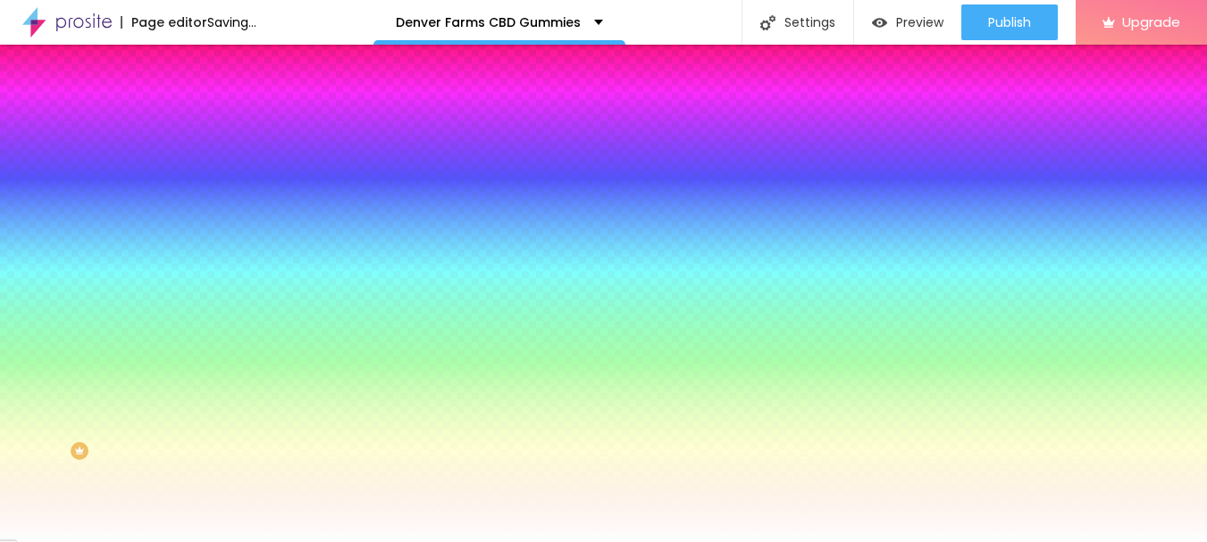
type input "7"
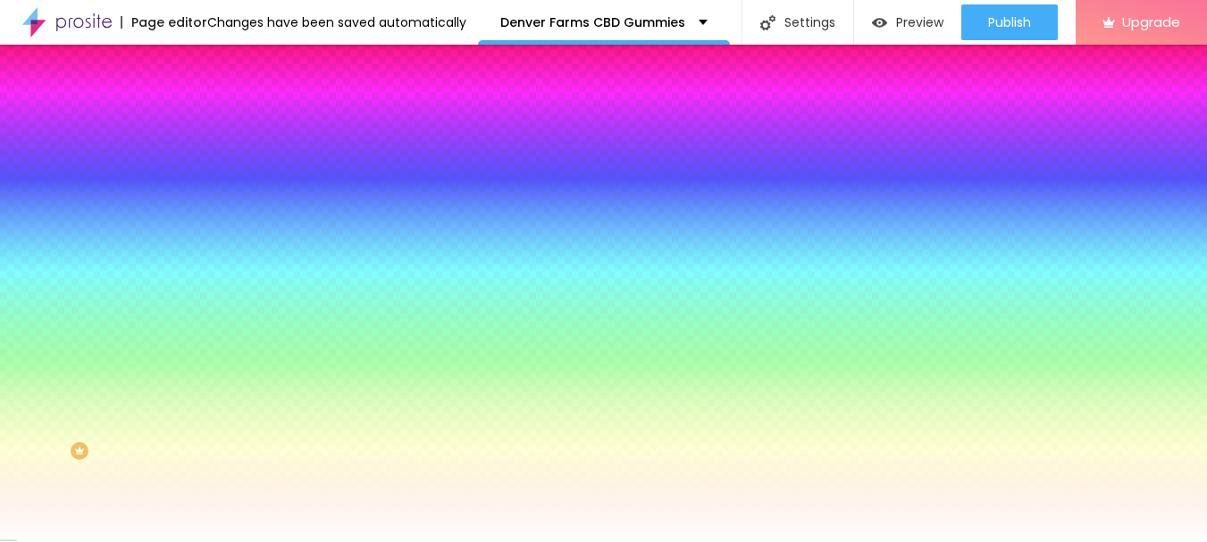
type input "7.1"
type input "7.2"
type input "7.3"
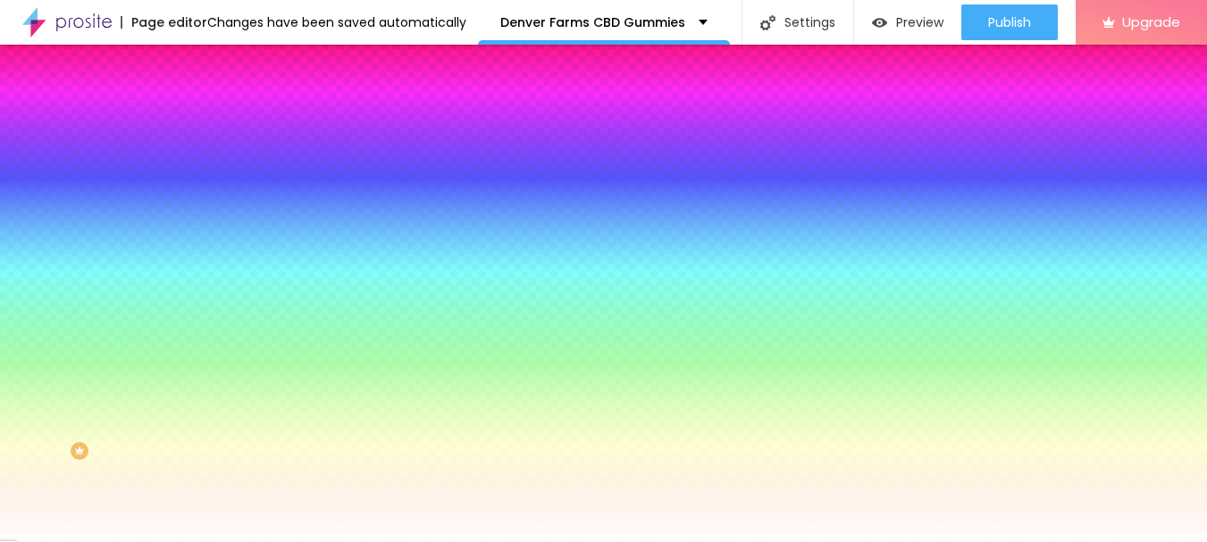
type input "7.3"
drag, startPoint x: 219, startPoint y: 346, endPoint x: 309, endPoint y: 338, distance: 90.6
type input "7.3"
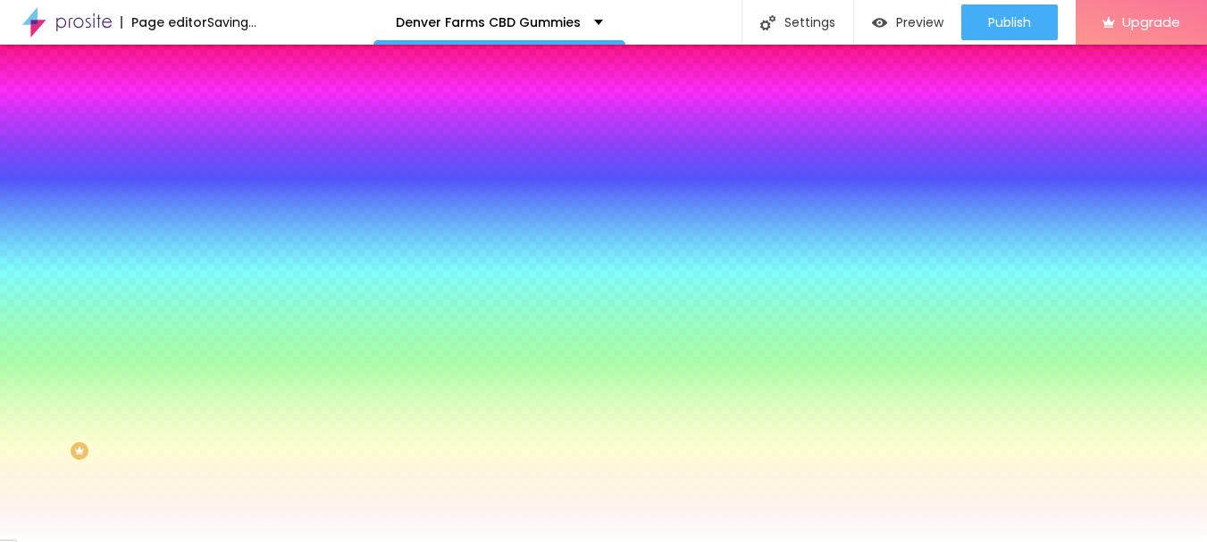
click at [580, 542] on div at bounding box center [603, 542] width 1207 height 0
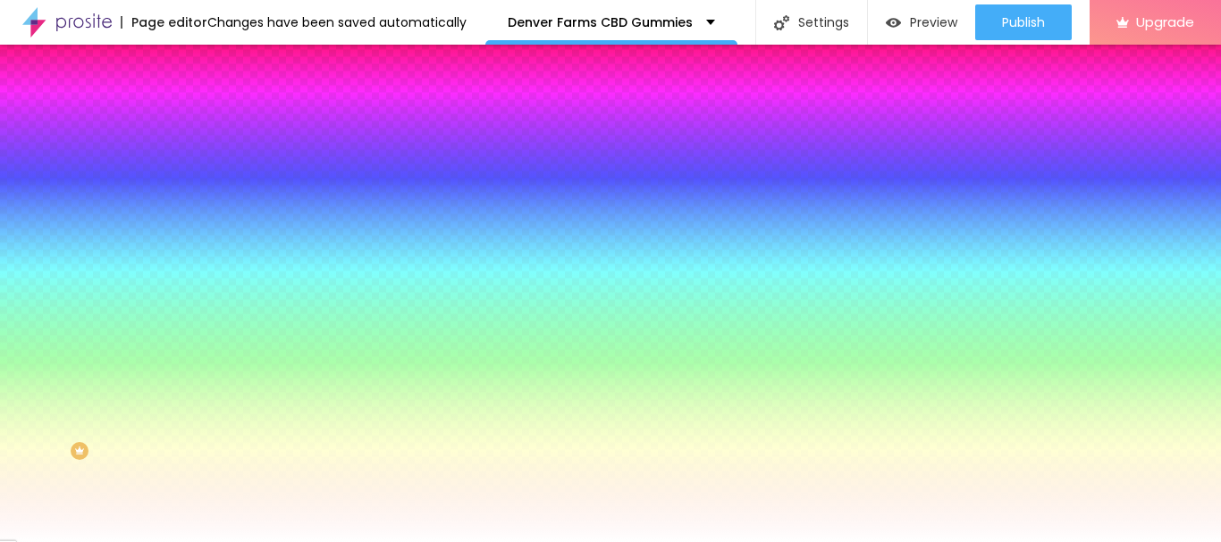
click at [206, 62] on li "Content" at bounding box center [309, 53] width 206 height 18
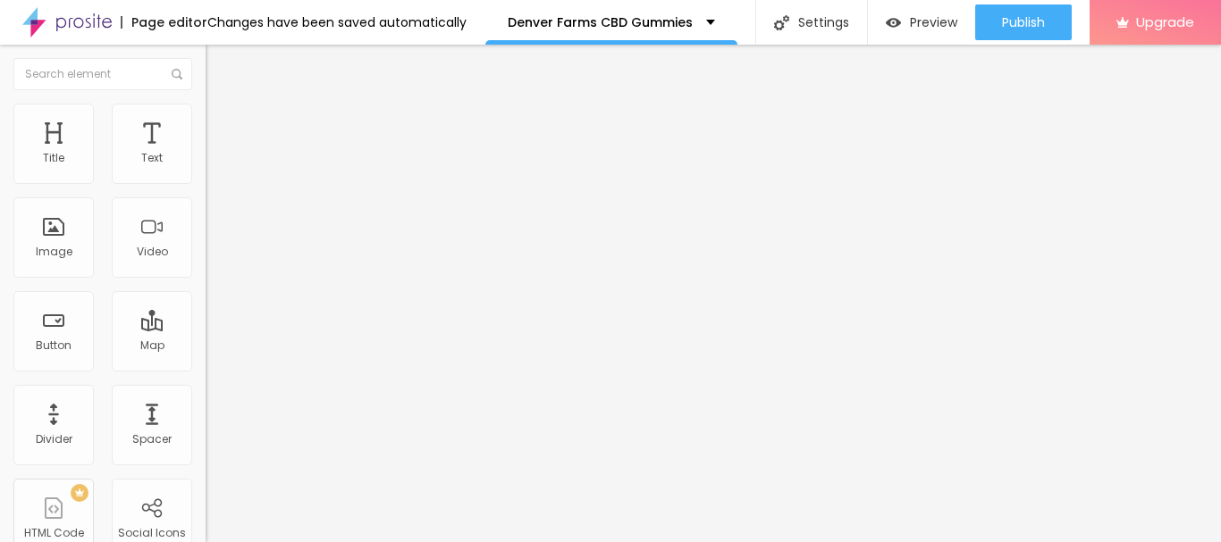
click at [206, 60] on button "Edit Button" at bounding box center [309, 65] width 206 height 41
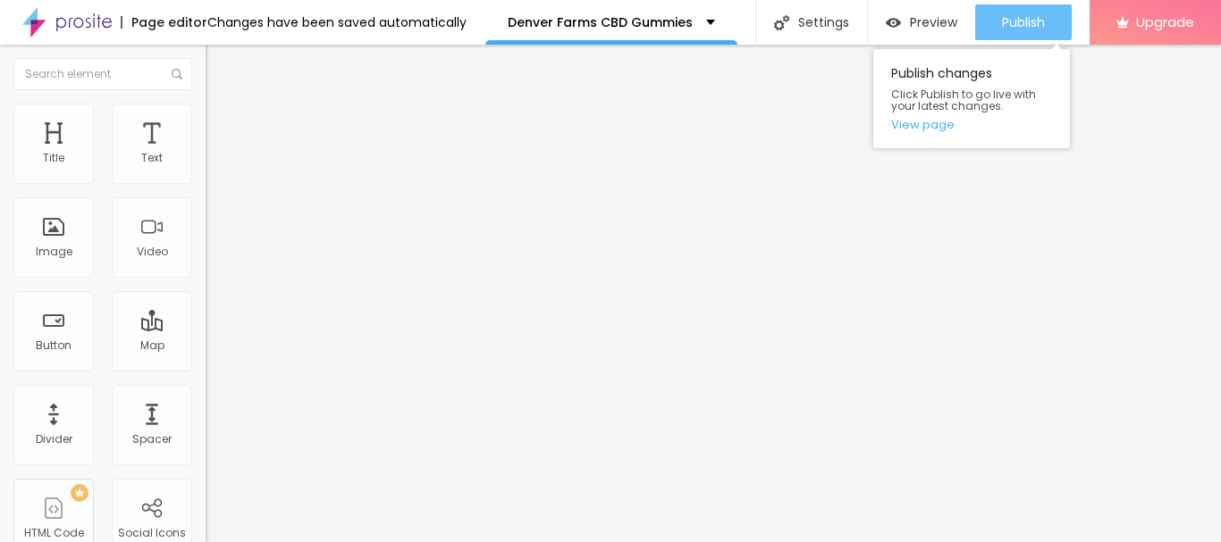
click at [1021, 12] on div "Publish" at bounding box center [1023, 22] width 43 height 36
click at [946, 126] on link "View page" at bounding box center [971, 125] width 161 height 12
